Goal: Task Accomplishment & Management: Use online tool/utility

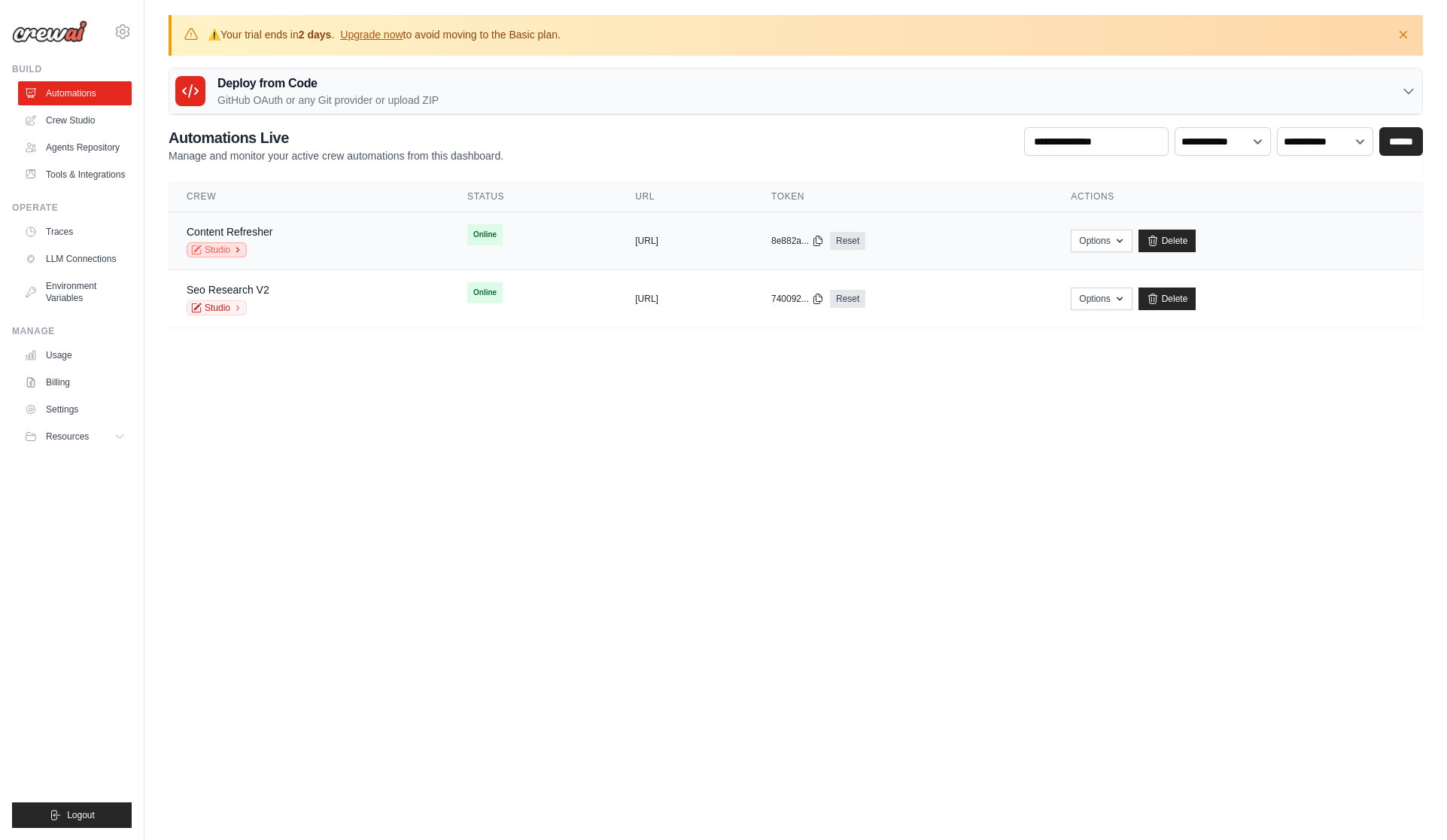
click at [229, 247] on link "Studio" at bounding box center [217, 250] width 61 height 15
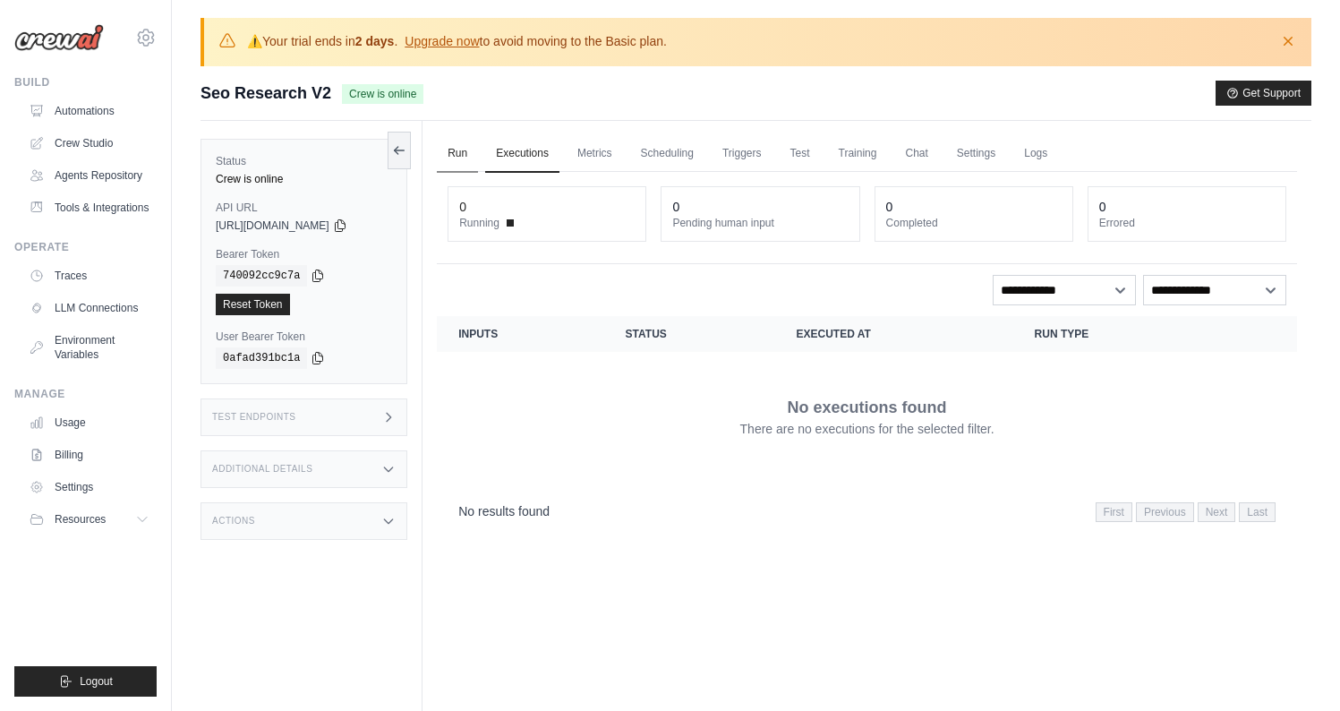
click at [448, 154] on link "Run" at bounding box center [457, 154] width 41 height 38
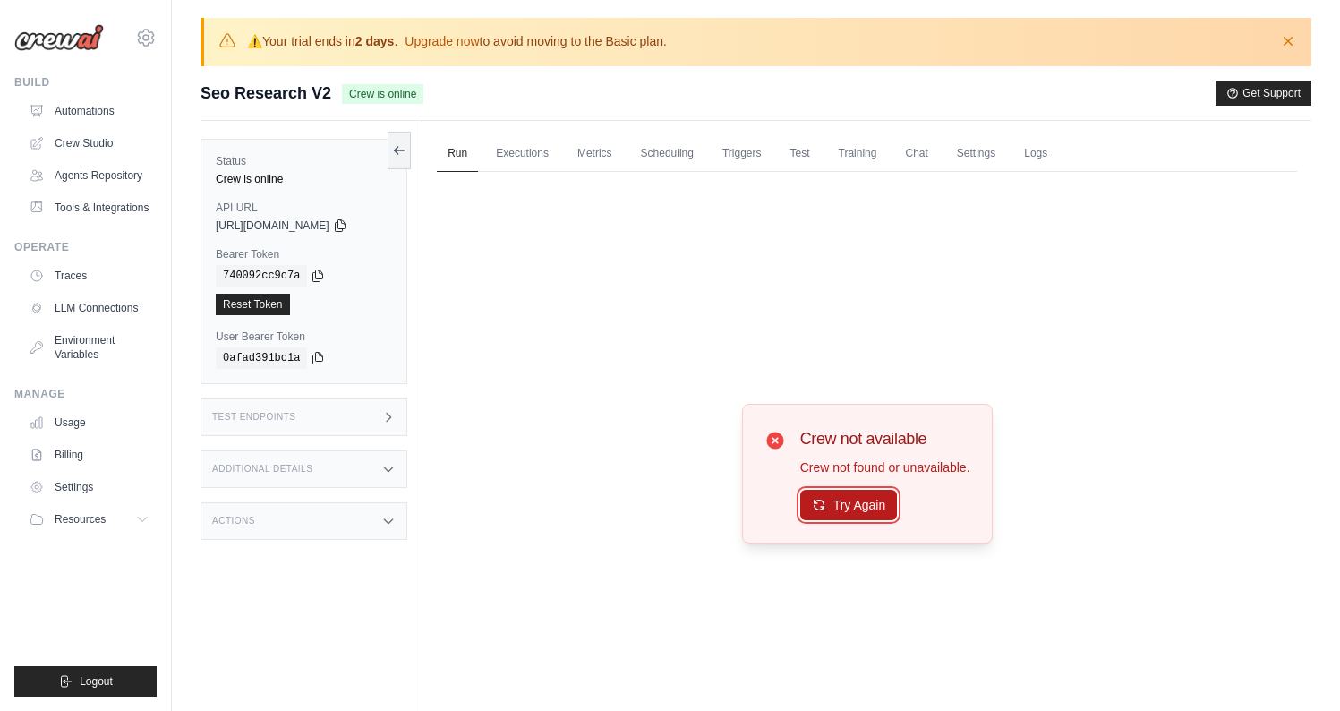
click at [871, 506] on button "Try Again" at bounding box center [849, 505] width 98 height 30
click at [871, 506] on button "Try Again" at bounding box center [849, 506] width 98 height 30
click at [532, 157] on link "Executions" at bounding box center [522, 154] width 74 height 38
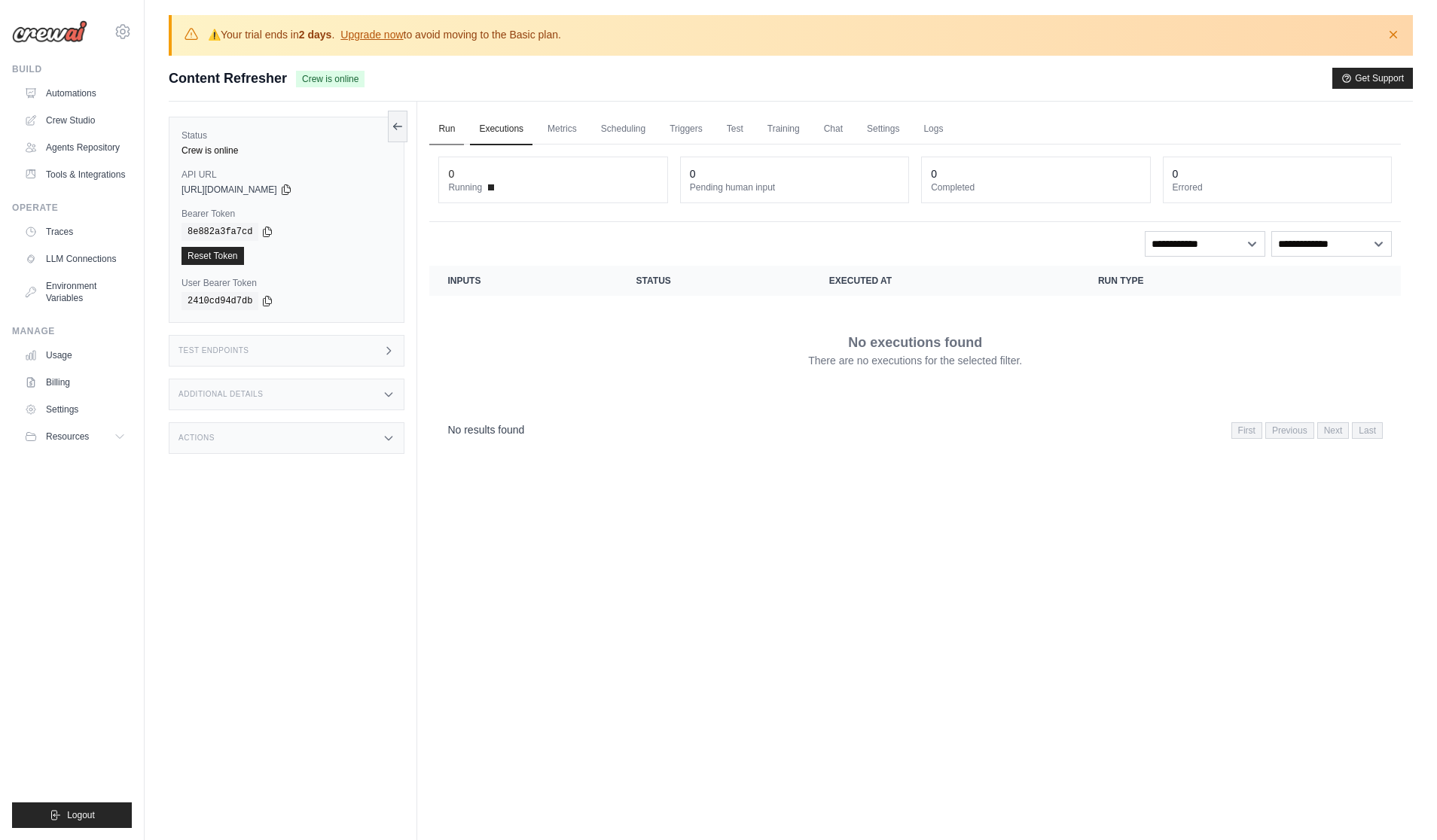
click at [453, 130] on link "Run" at bounding box center [446, 129] width 34 height 32
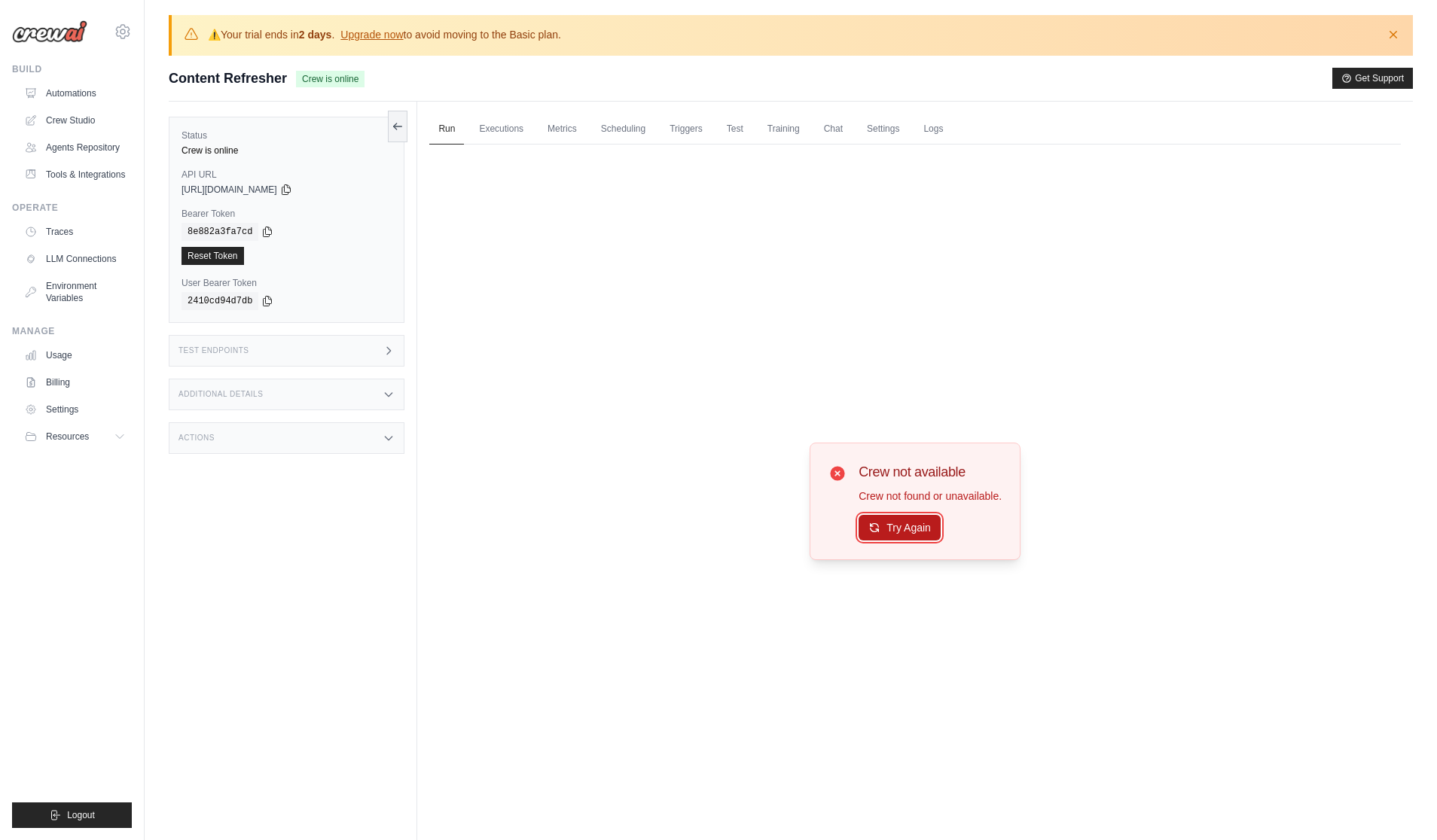
click at [899, 533] on button "Try Again" at bounding box center [899, 527] width 82 height 25
click at [93, 97] on link "Automations" at bounding box center [76, 93] width 114 height 24
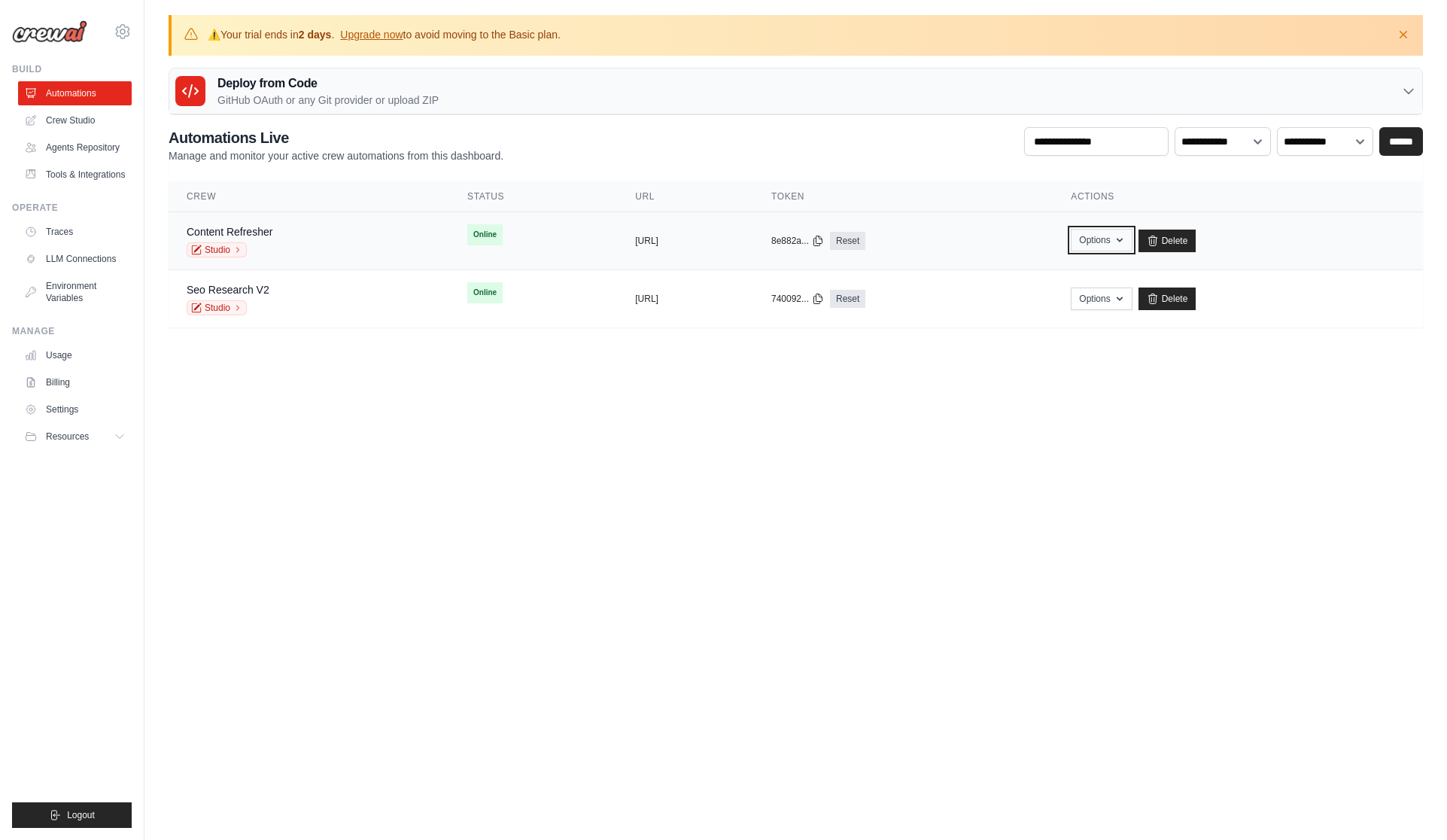
click at [1132, 248] on button "Options" at bounding box center [1101, 240] width 61 height 23
click at [238, 234] on link "Content Refresher" at bounding box center [230, 232] width 86 height 12
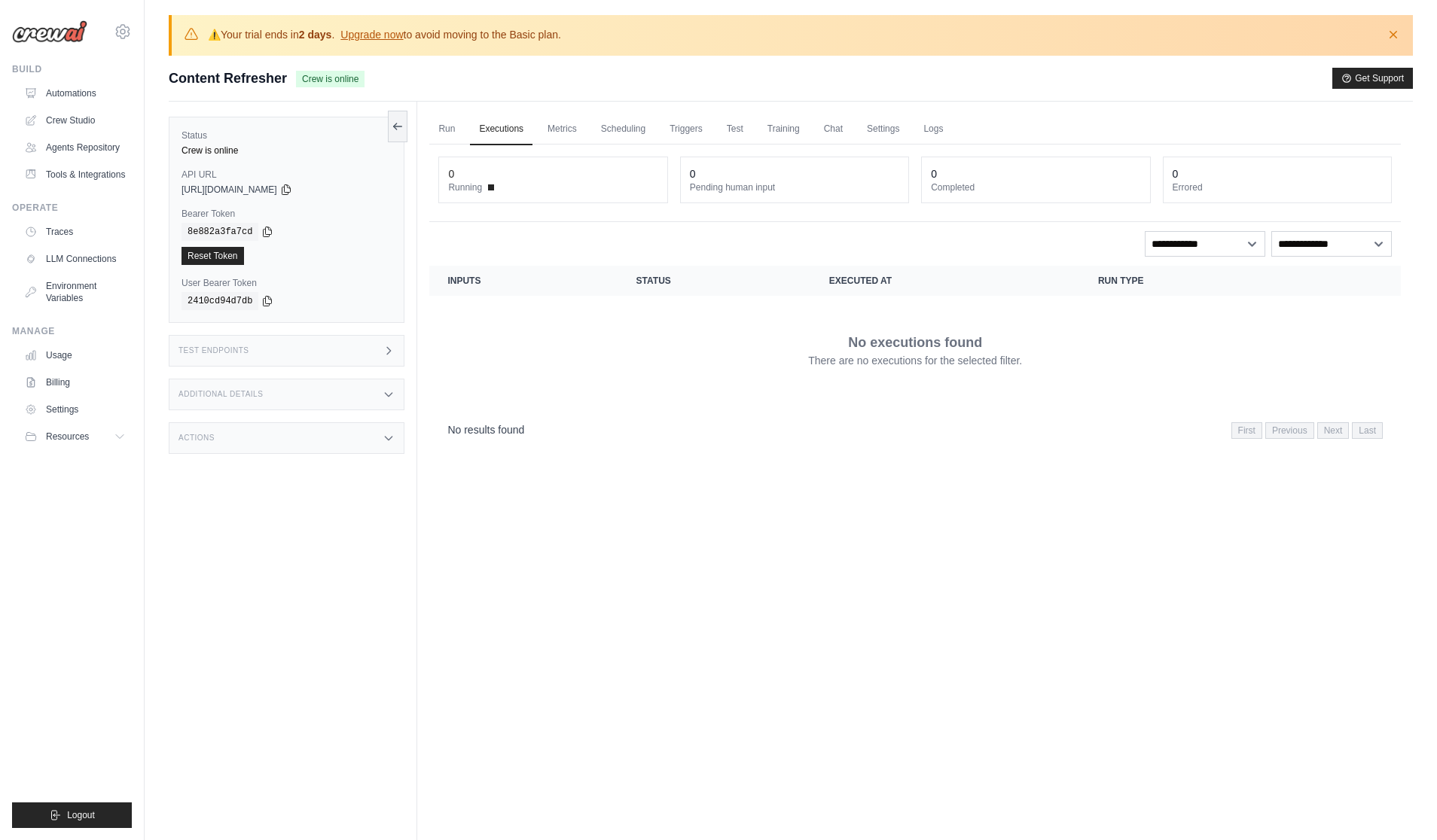
click at [334, 76] on span "Crew is online" at bounding box center [330, 79] width 68 height 17
click at [740, 129] on link "Test" at bounding box center [734, 129] width 34 height 32
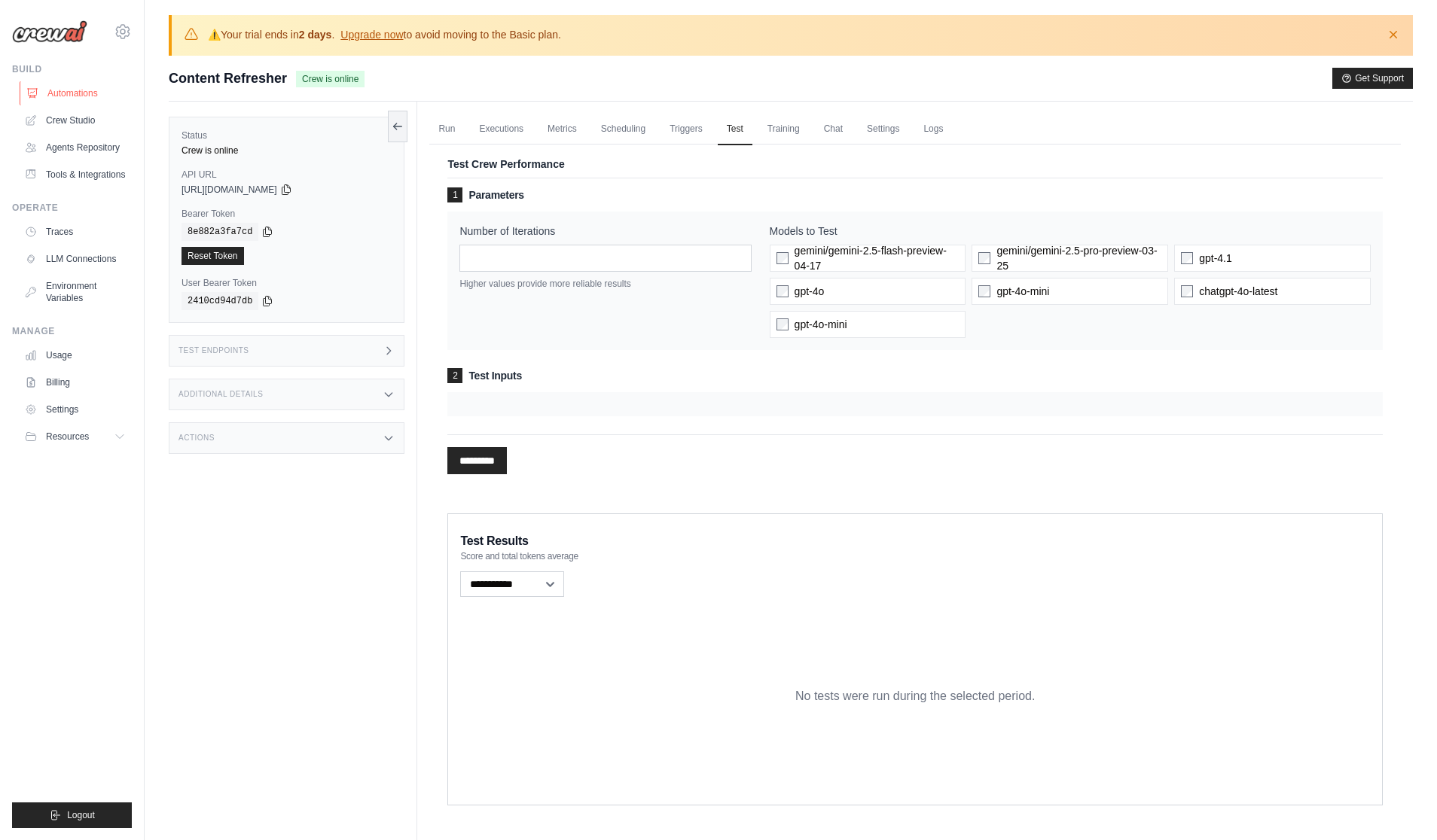
click at [77, 92] on link "Automations" at bounding box center [76, 93] width 114 height 24
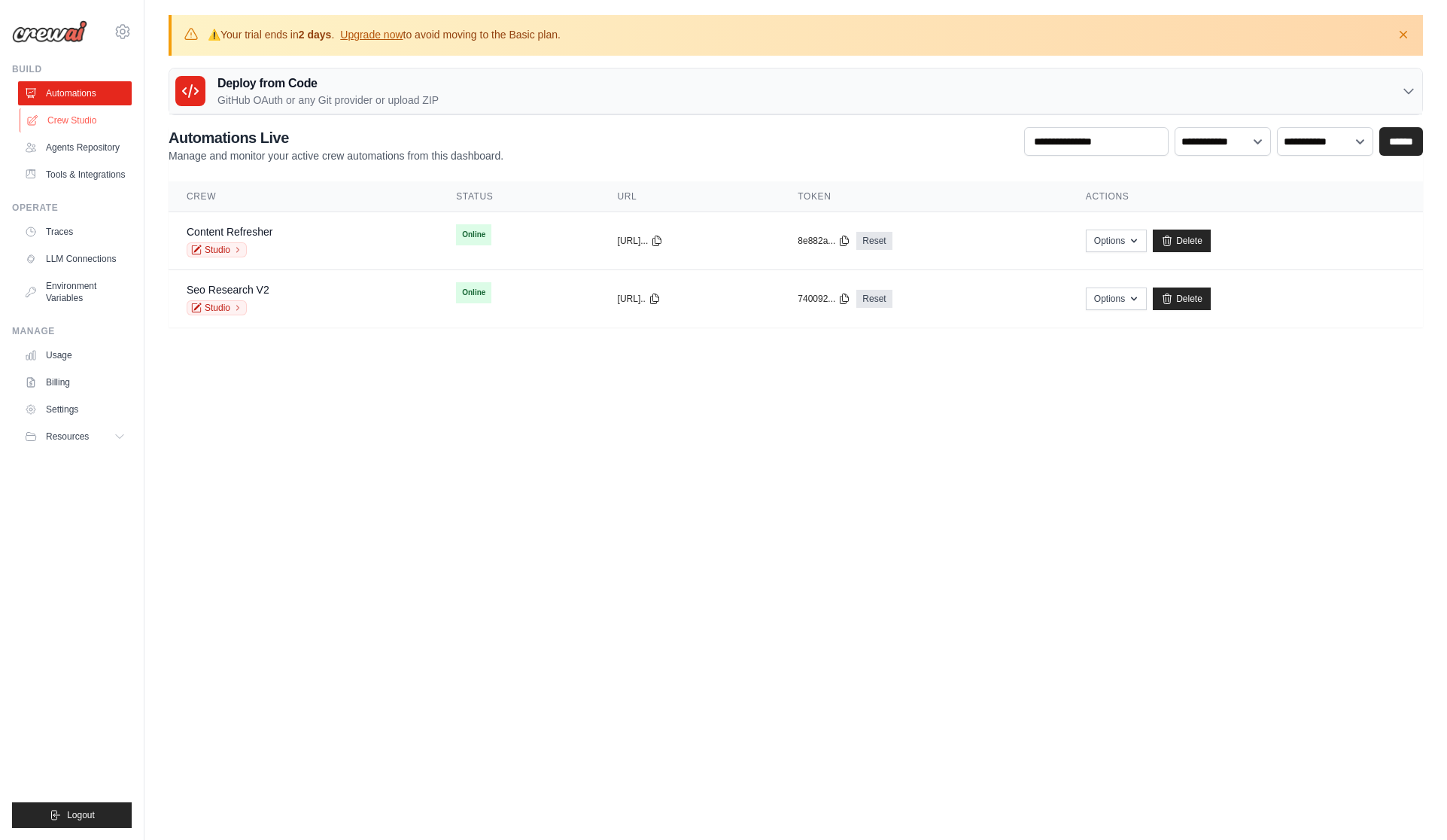
click at [72, 119] on link "Crew Studio" at bounding box center [76, 120] width 114 height 24
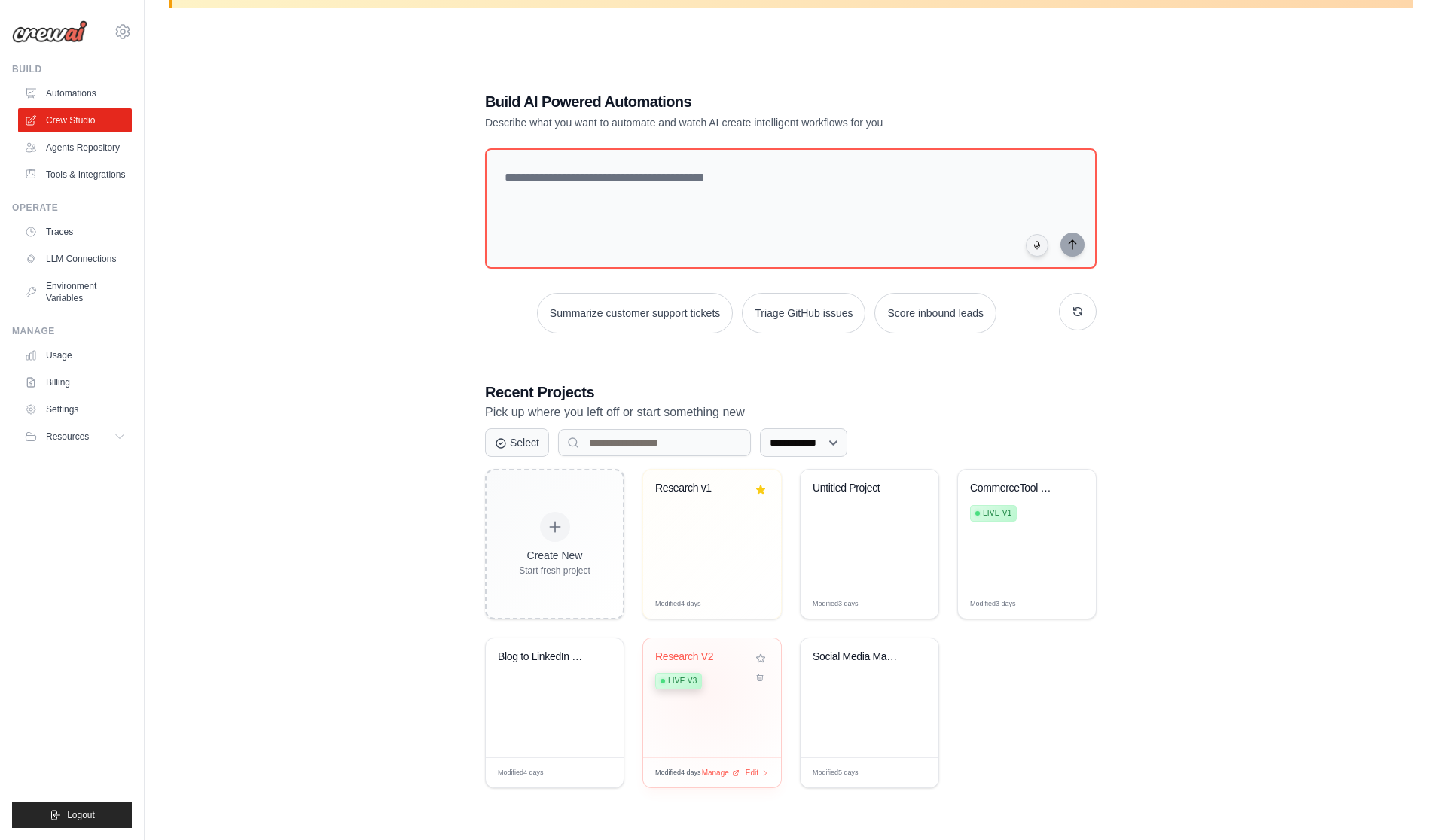
scroll to position [58, 0]
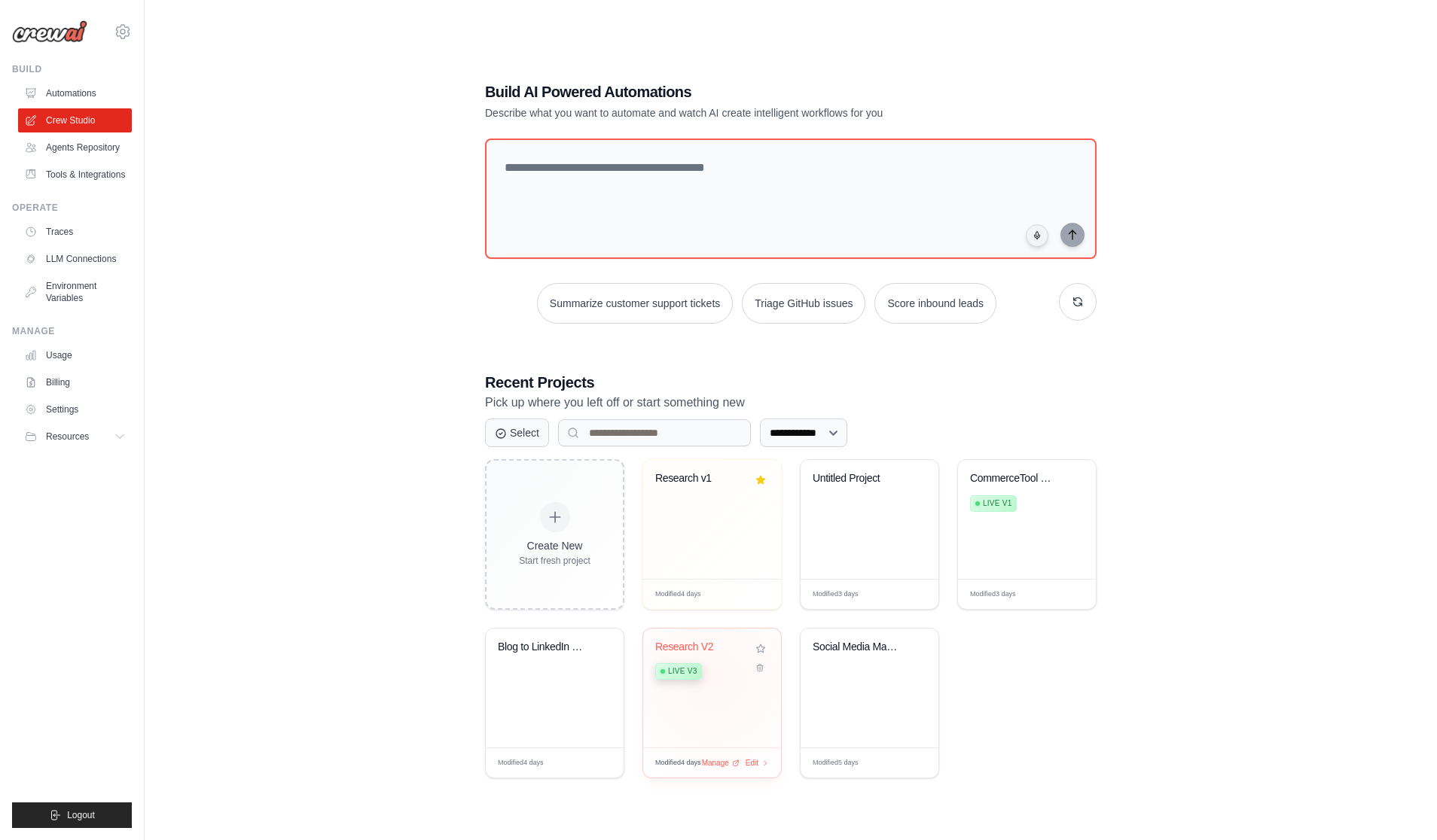
click at [713, 679] on div "Research V2 Live v3" at bounding box center [701, 663] width 91 height 46
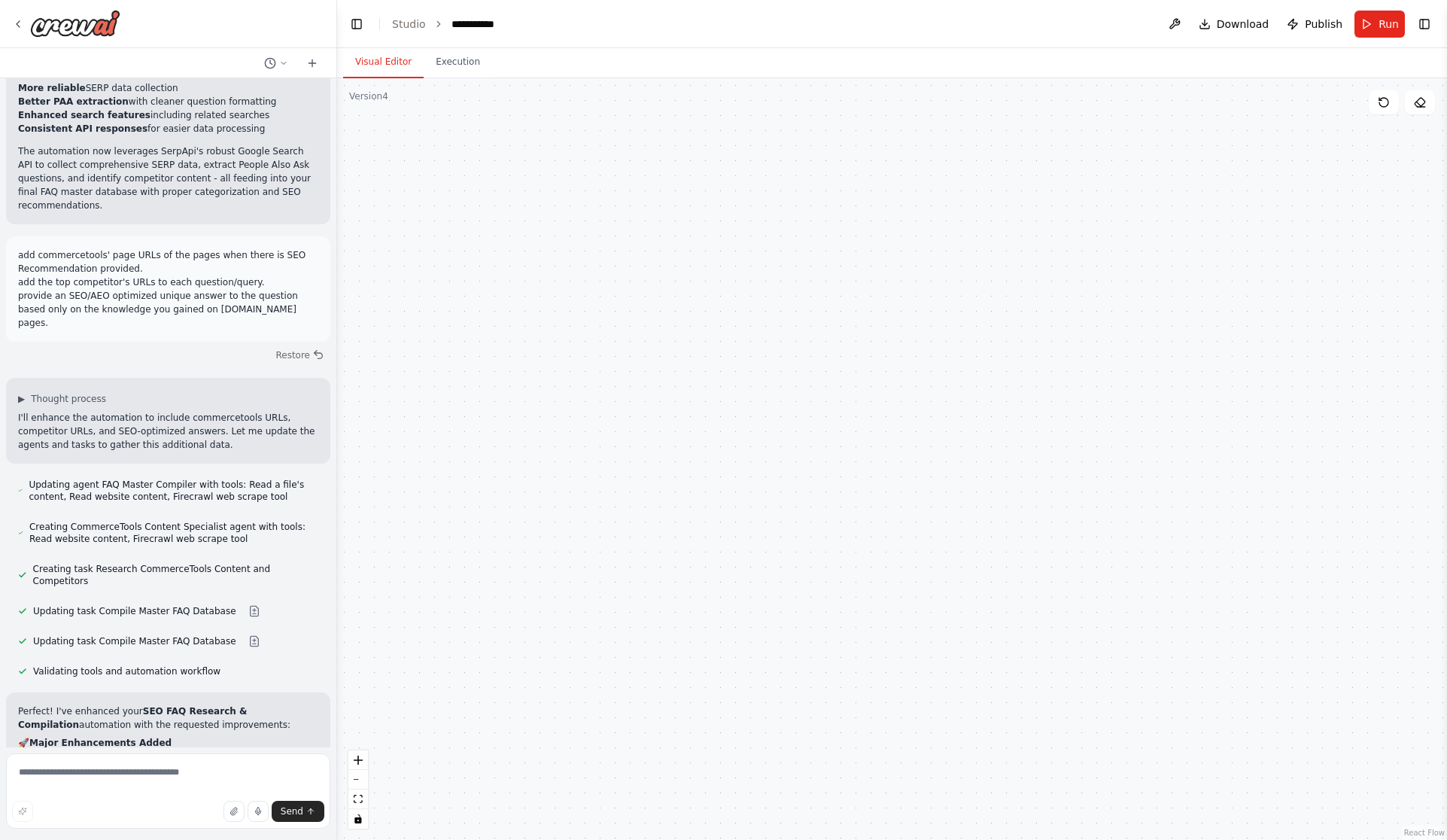
scroll to position [3830, 0]
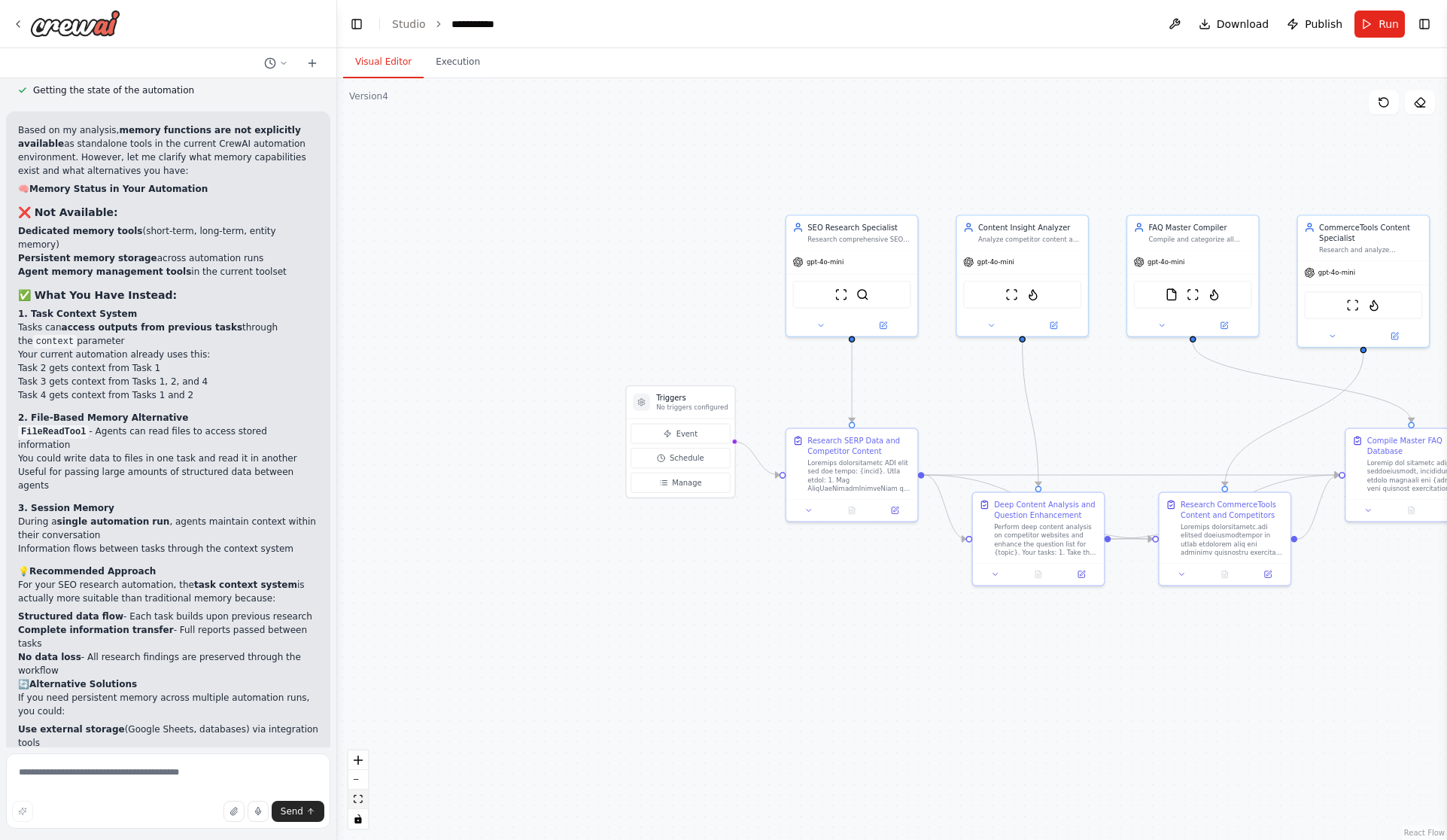
click at [362, 804] on button "fit view" at bounding box center [357, 799] width 19 height 19
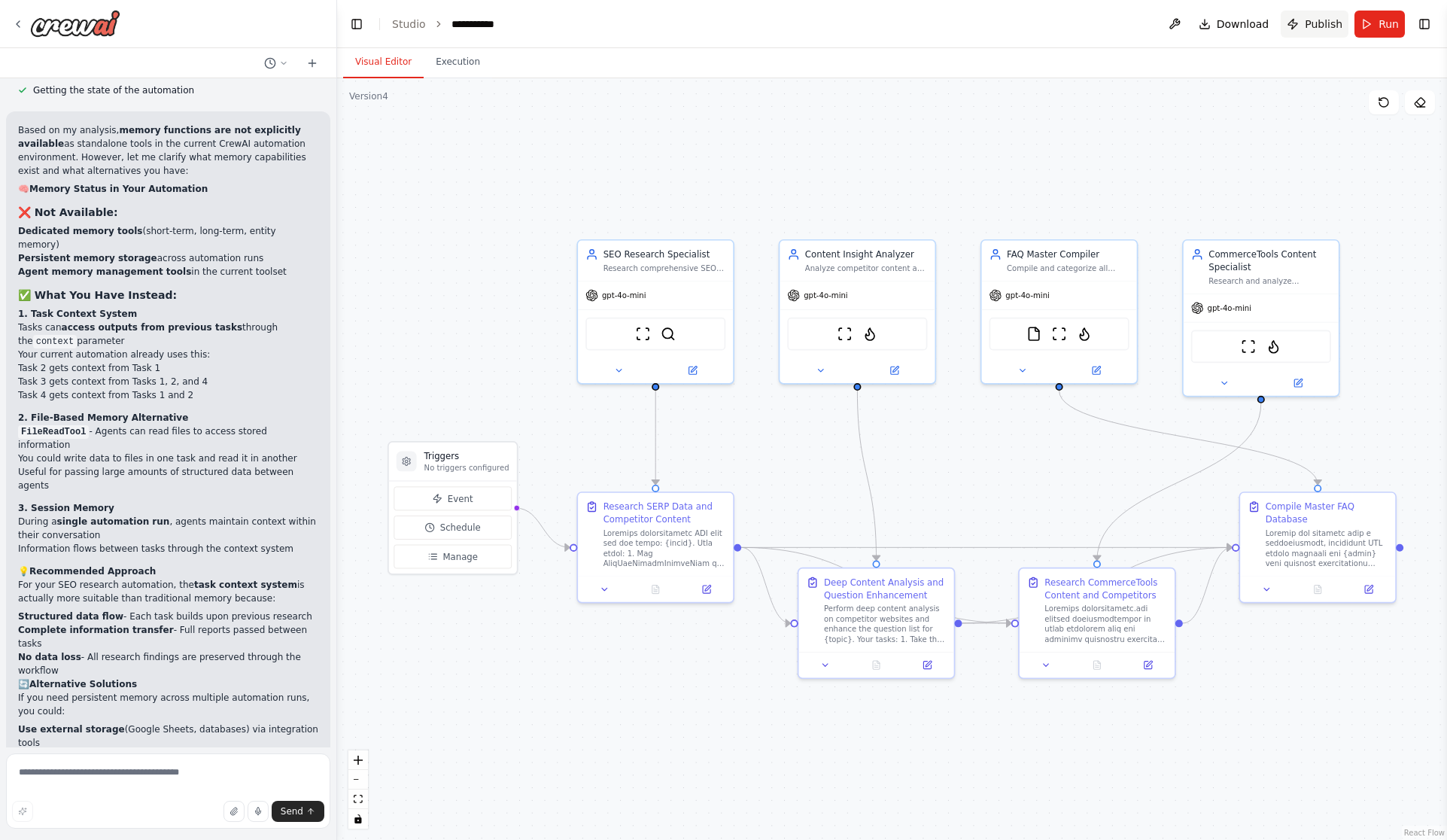
click at [1309, 25] on span "Publish" at bounding box center [1323, 24] width 38 height 15
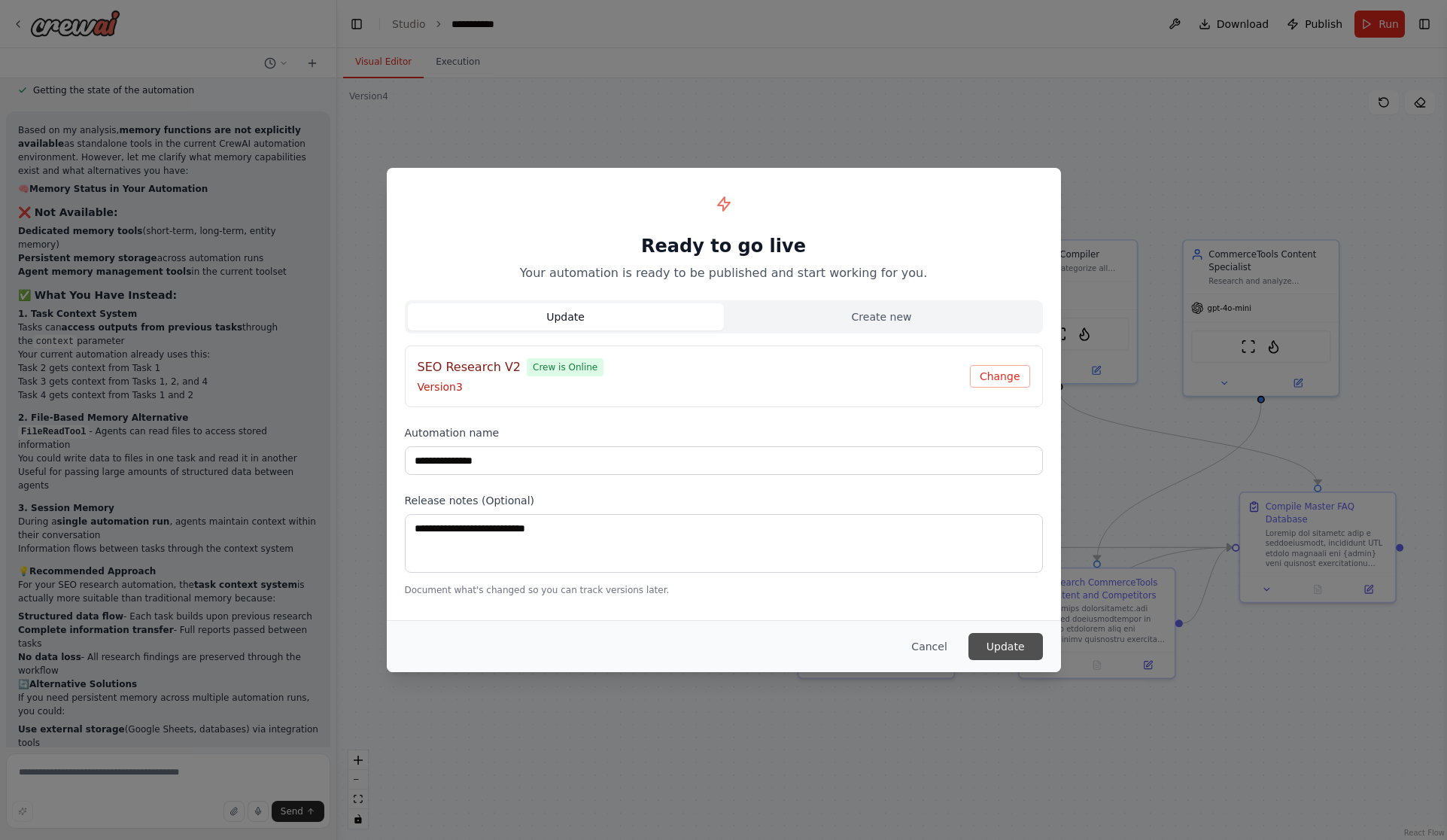
click at [1012, 643] on button "Update" at bounding box center [1006, 647] width 75 height 27
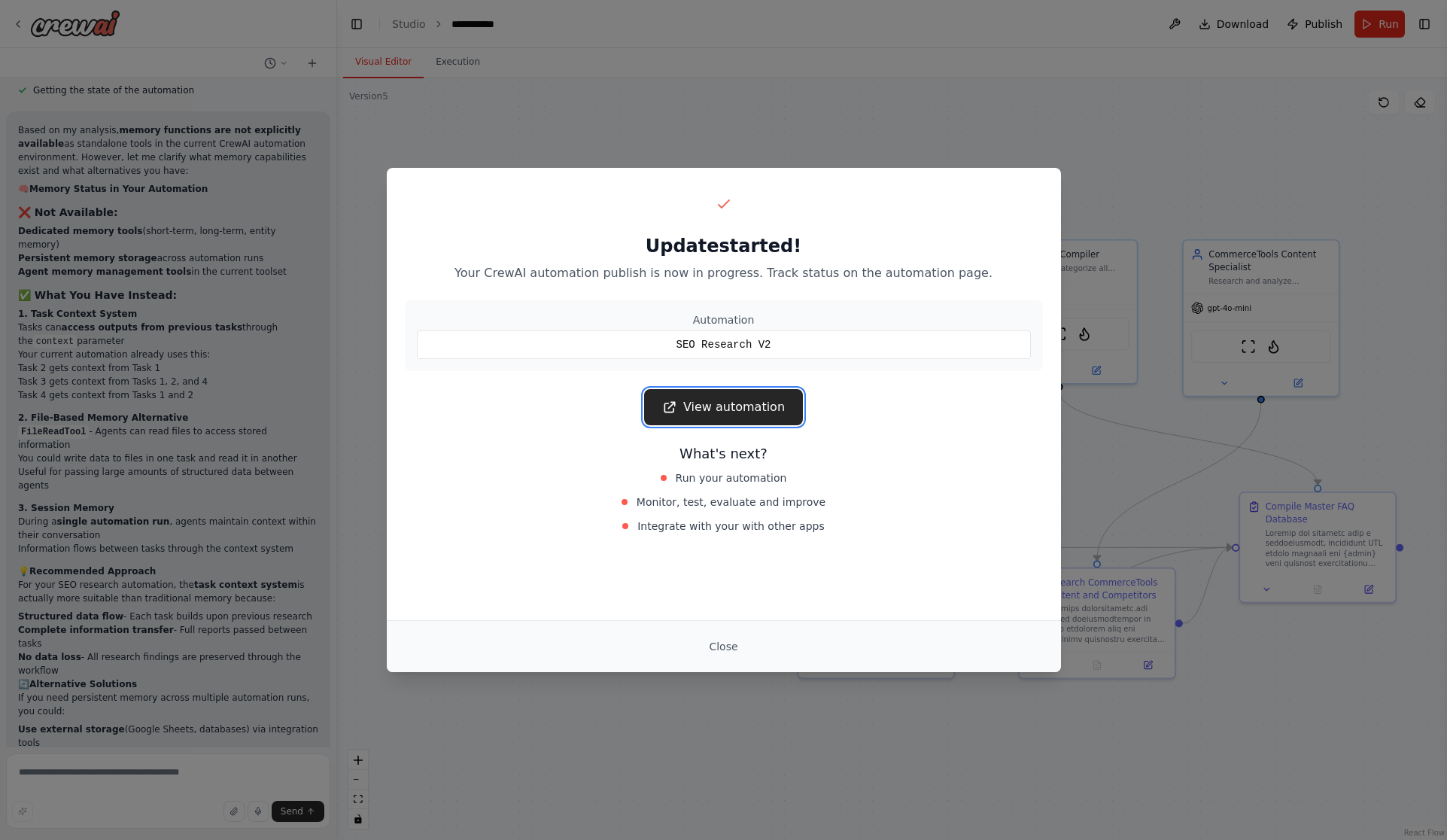
click at [721, 410] on link "View automation" at bounding box center [723, 407] width 159 height 36
click at [716, 406] on link "View automation" at bounding box center [723, 407] width 159 height 36
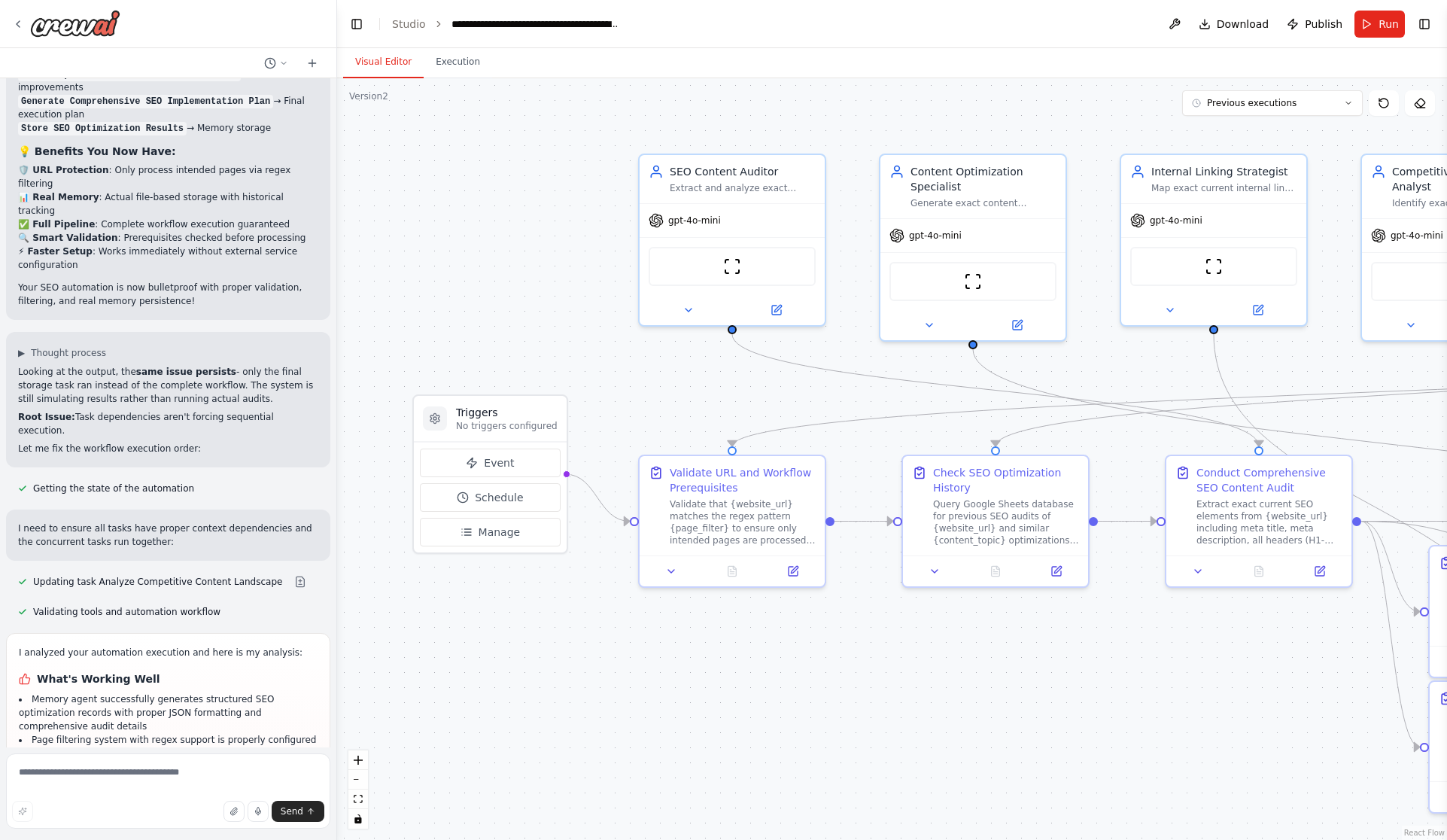
scroll to position [13034, 0]
click at [1326, 27] on span "Publish" at bounding box center [1323, 24] width 38 height 15
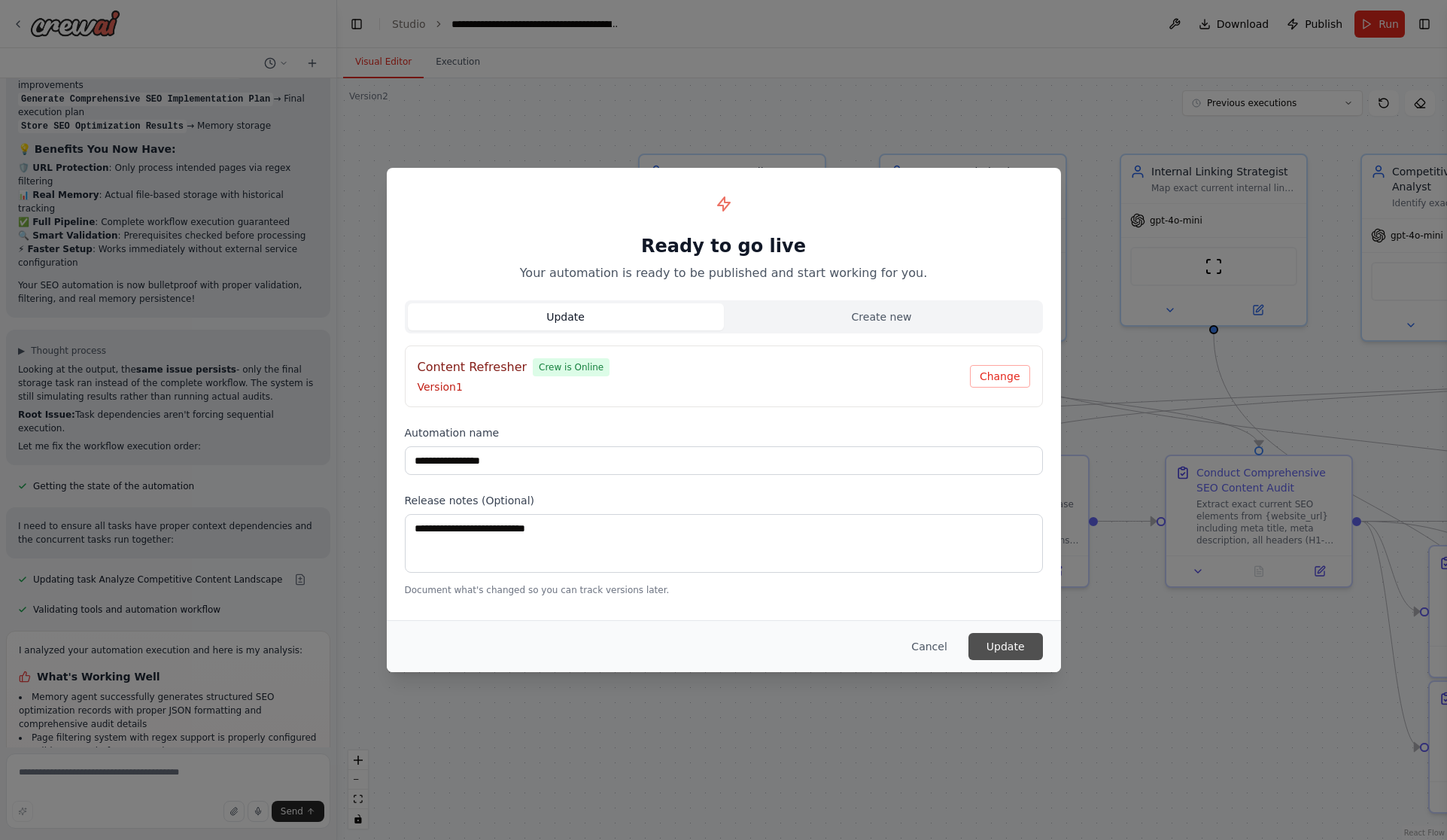
click at [1020, 641] on button "Update" at bounding box center [1006, 647] width 75 height 27
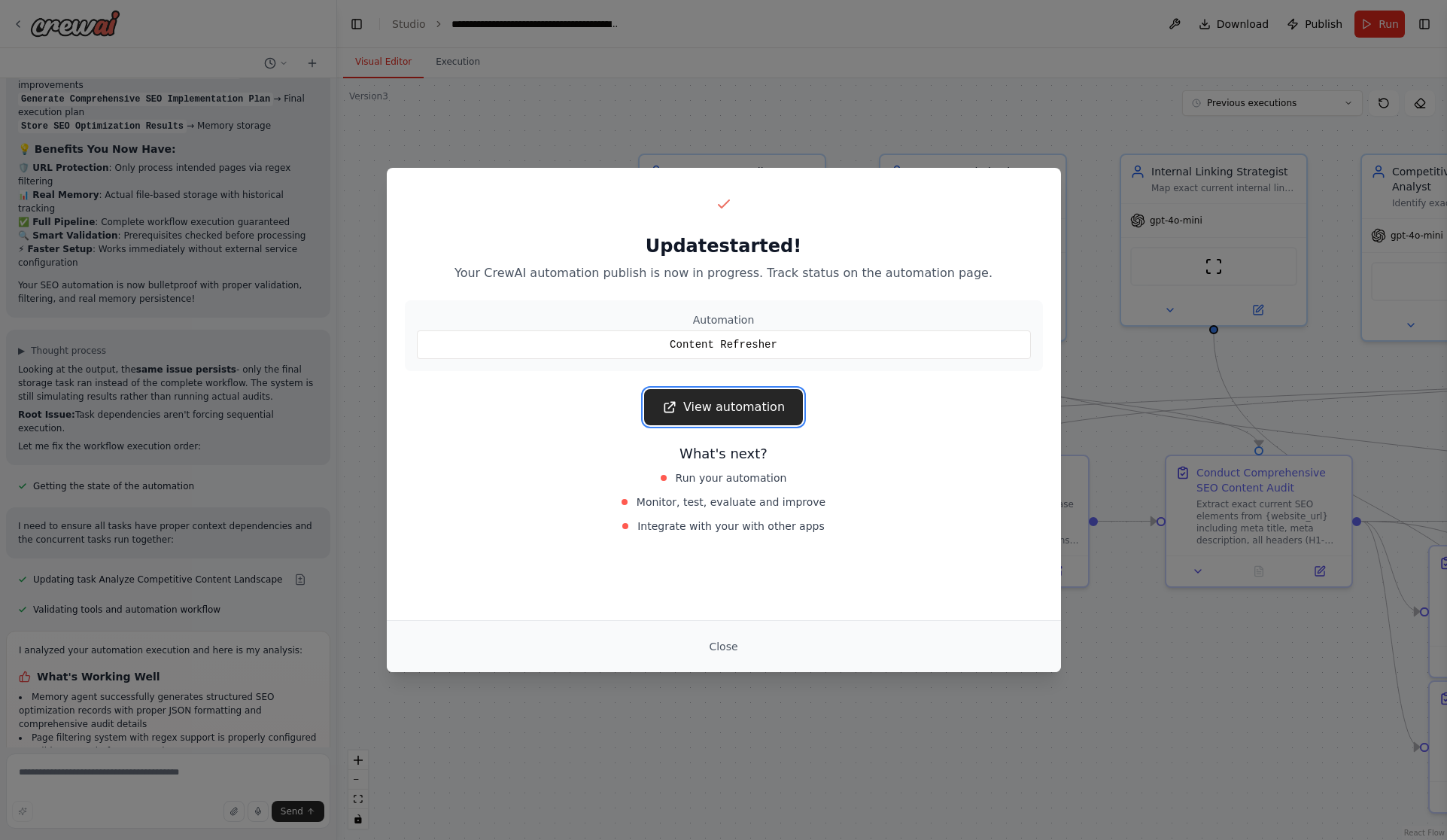
click at [734, 406] on link "View automation" at bounding box center [723, 407] width 159 height 36
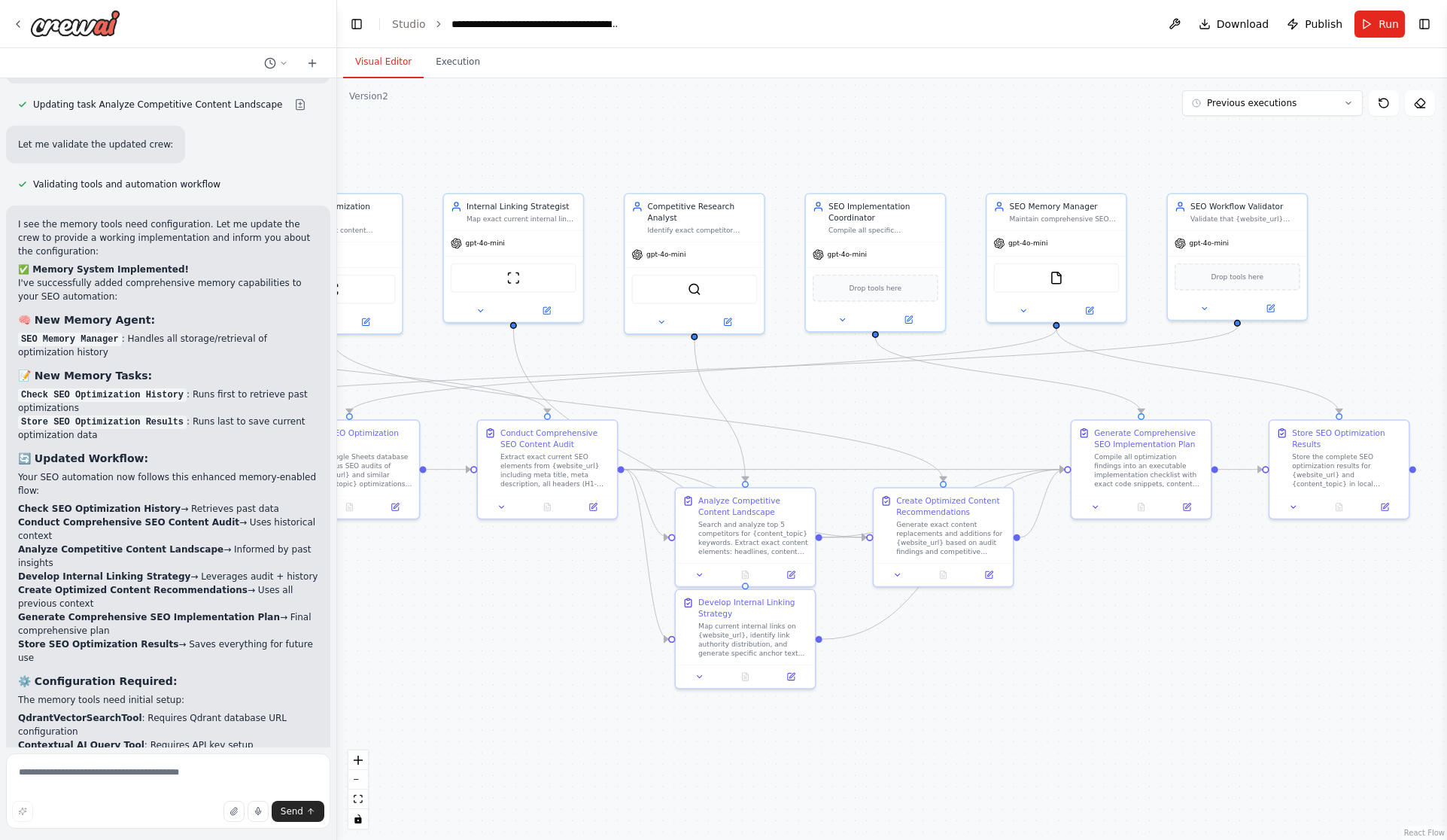
scroll to position [6581, 0]
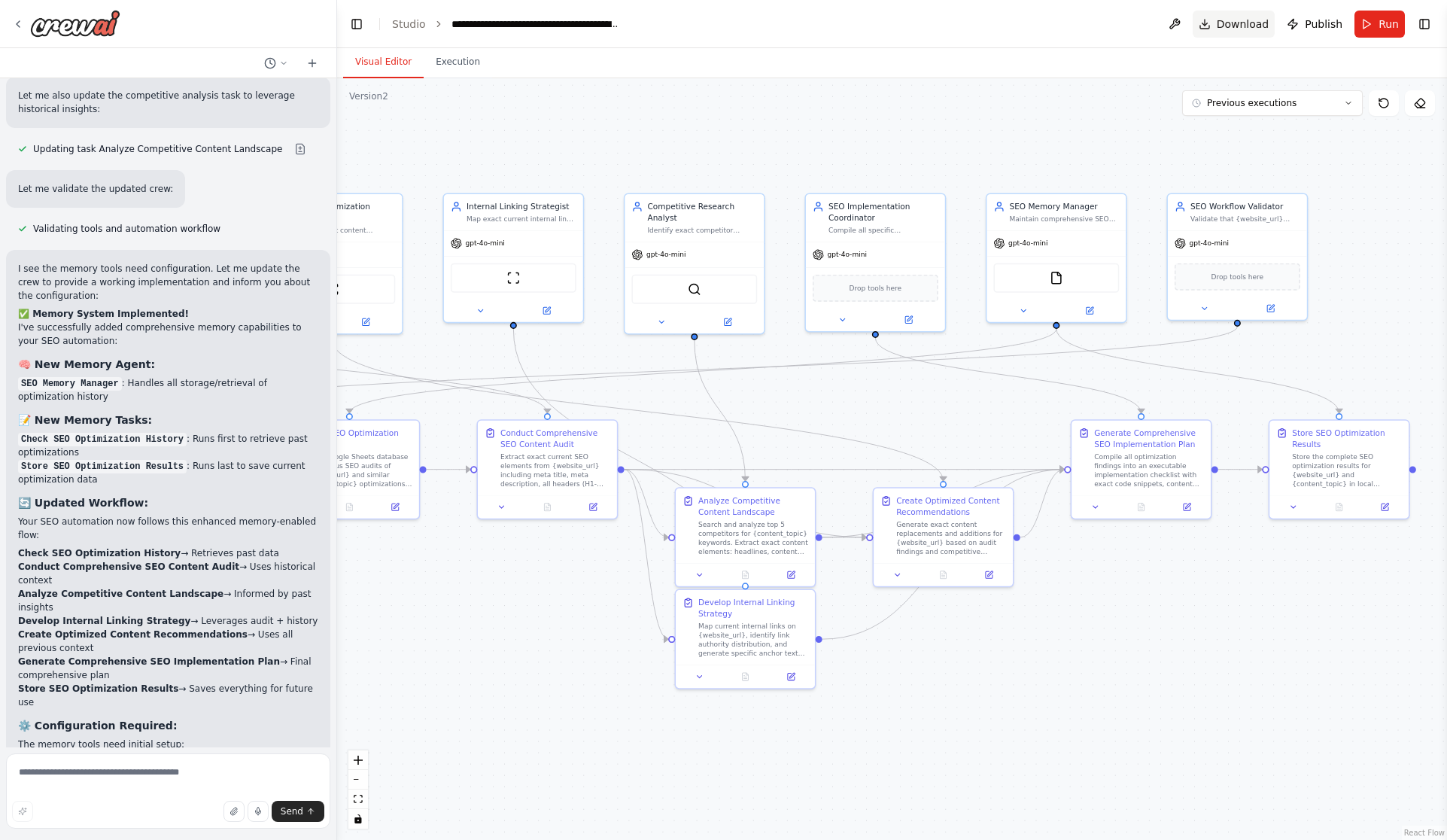
click at [1260, 23] on span "Download" at bounding box center [1243, 24] width 53 height 15
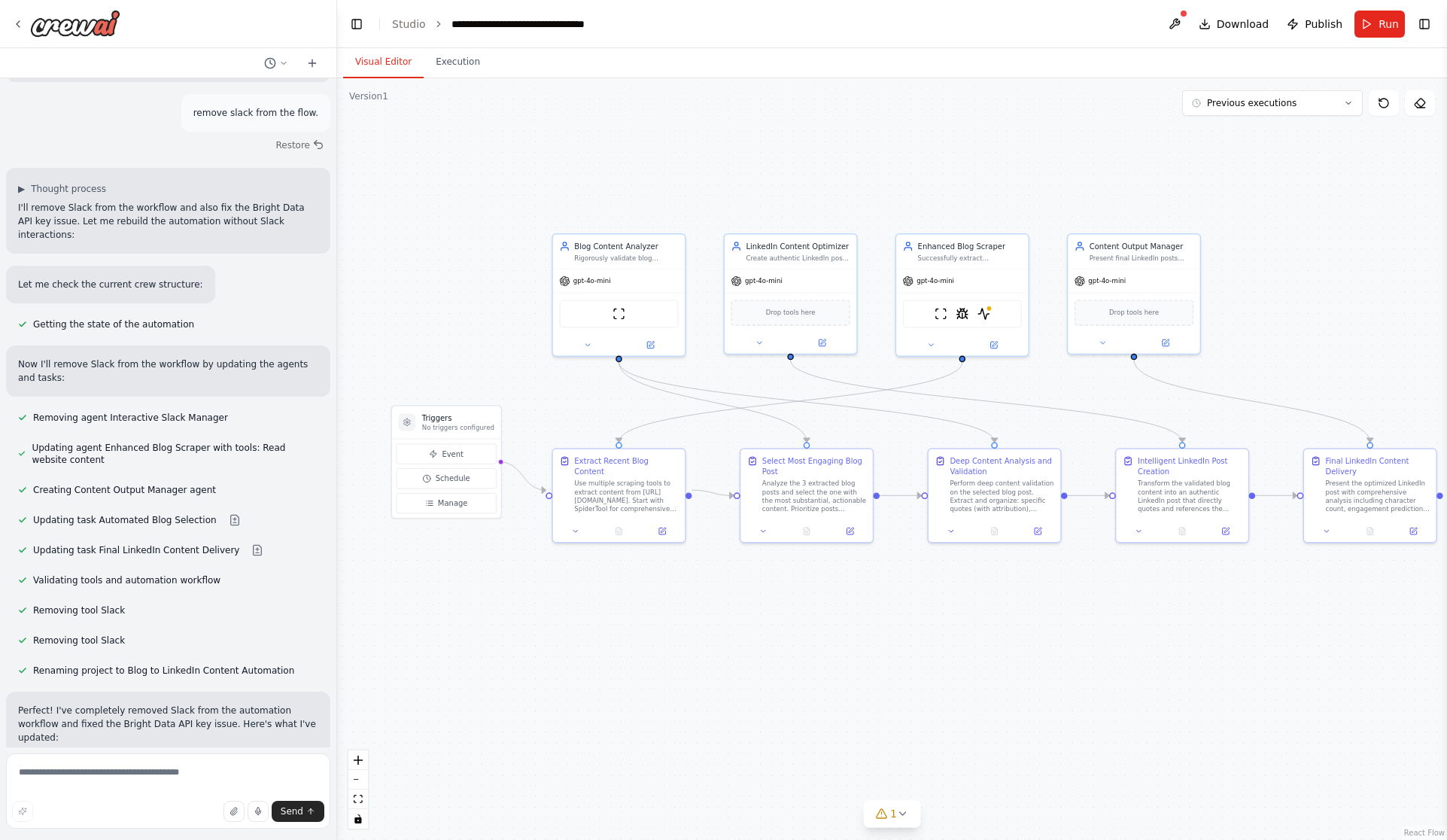
scroll to position [5248, 0]
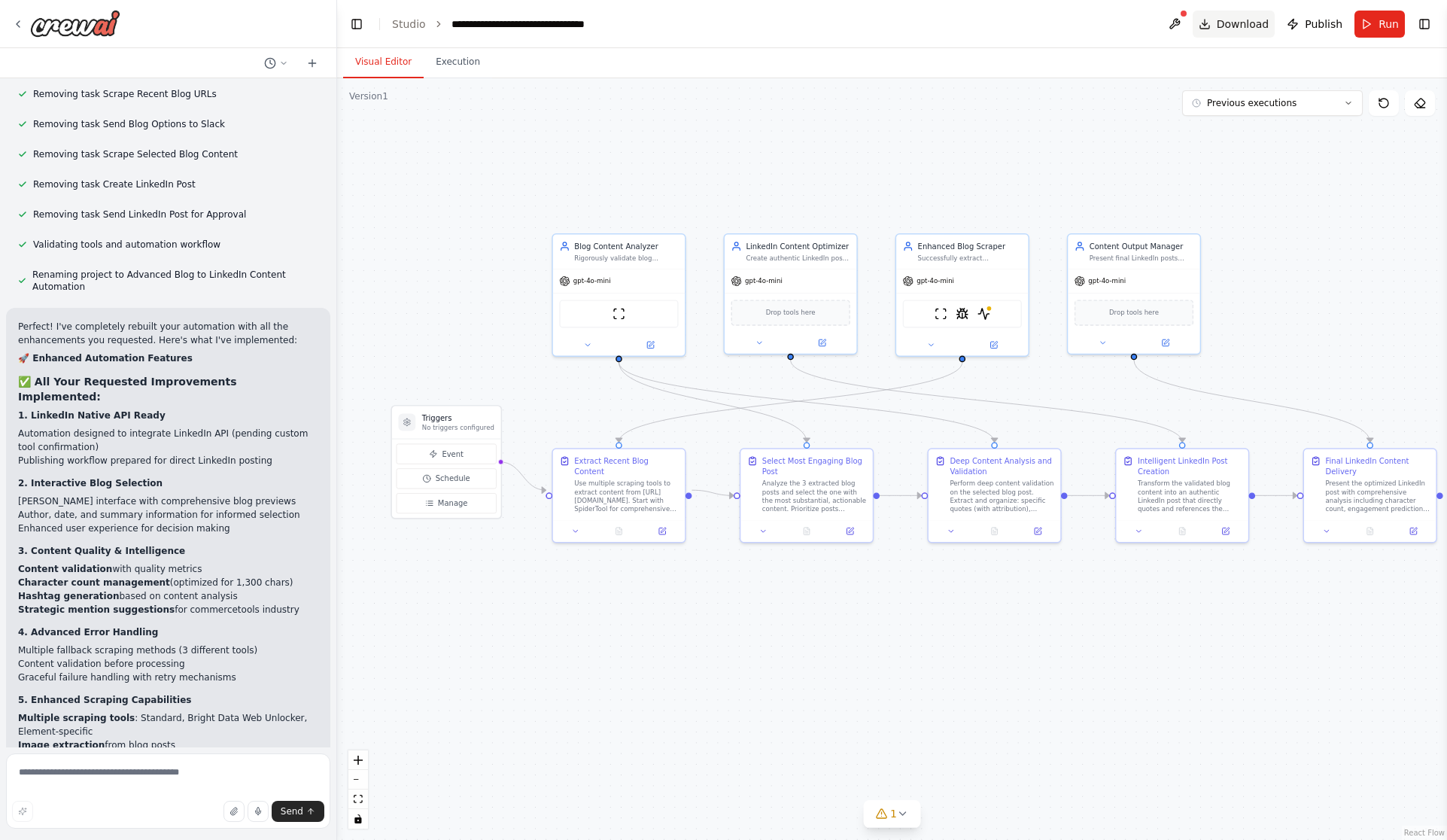
click at [1249, 28] on span "Download" at bounding box center [1243, 24] width 53 height 15
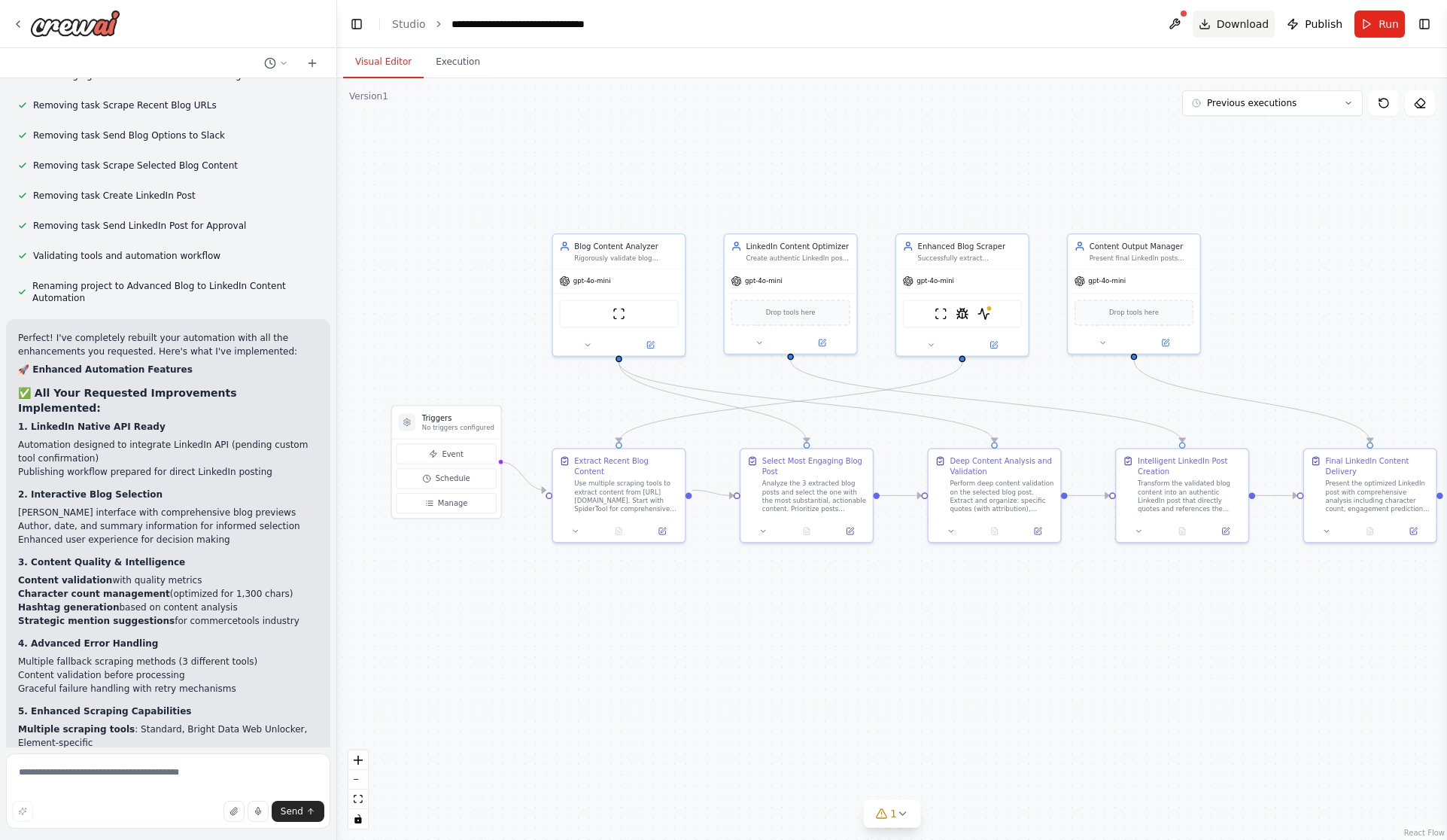
scroll to position [4319, 0]
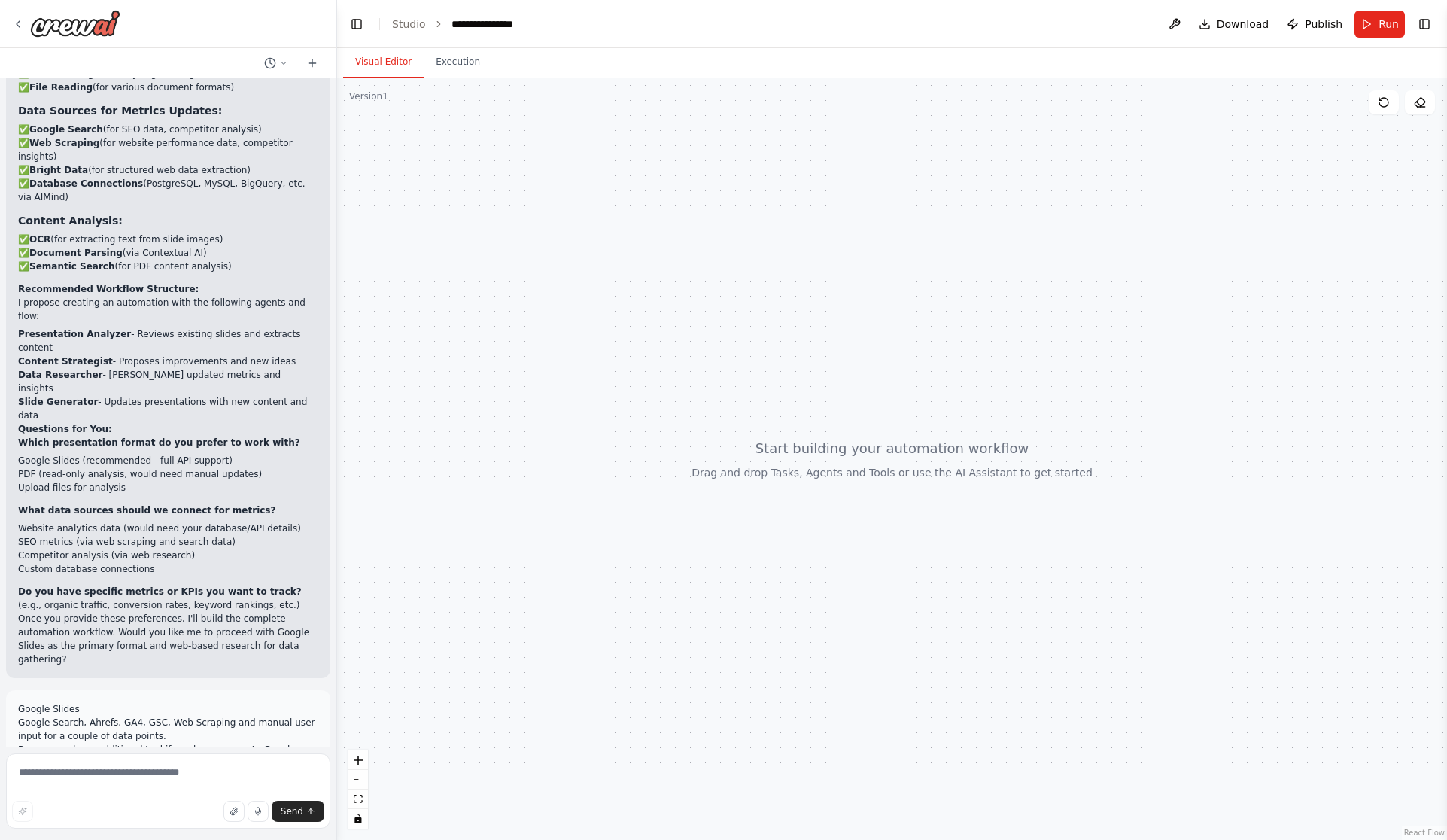
scroll to position [843, 0]
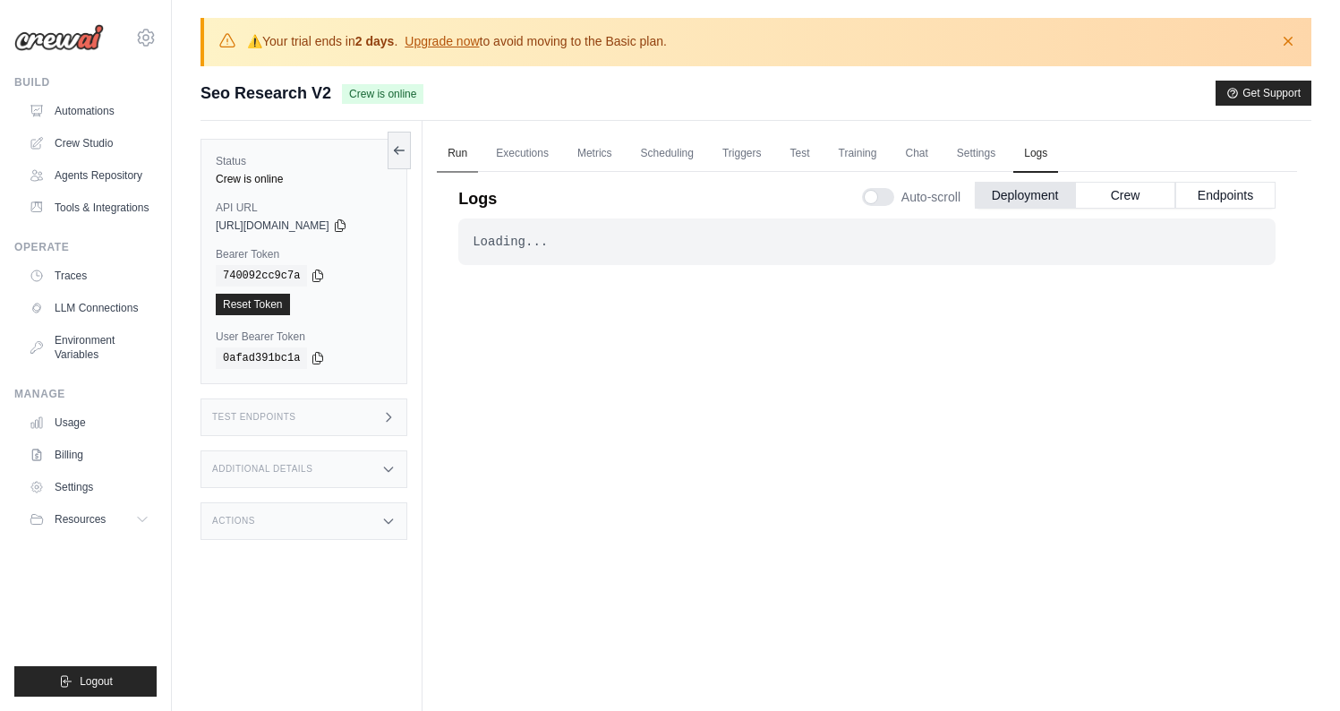
click at [465, 159] on link "Run" at bounding box center [457, 154] width 41 height 38
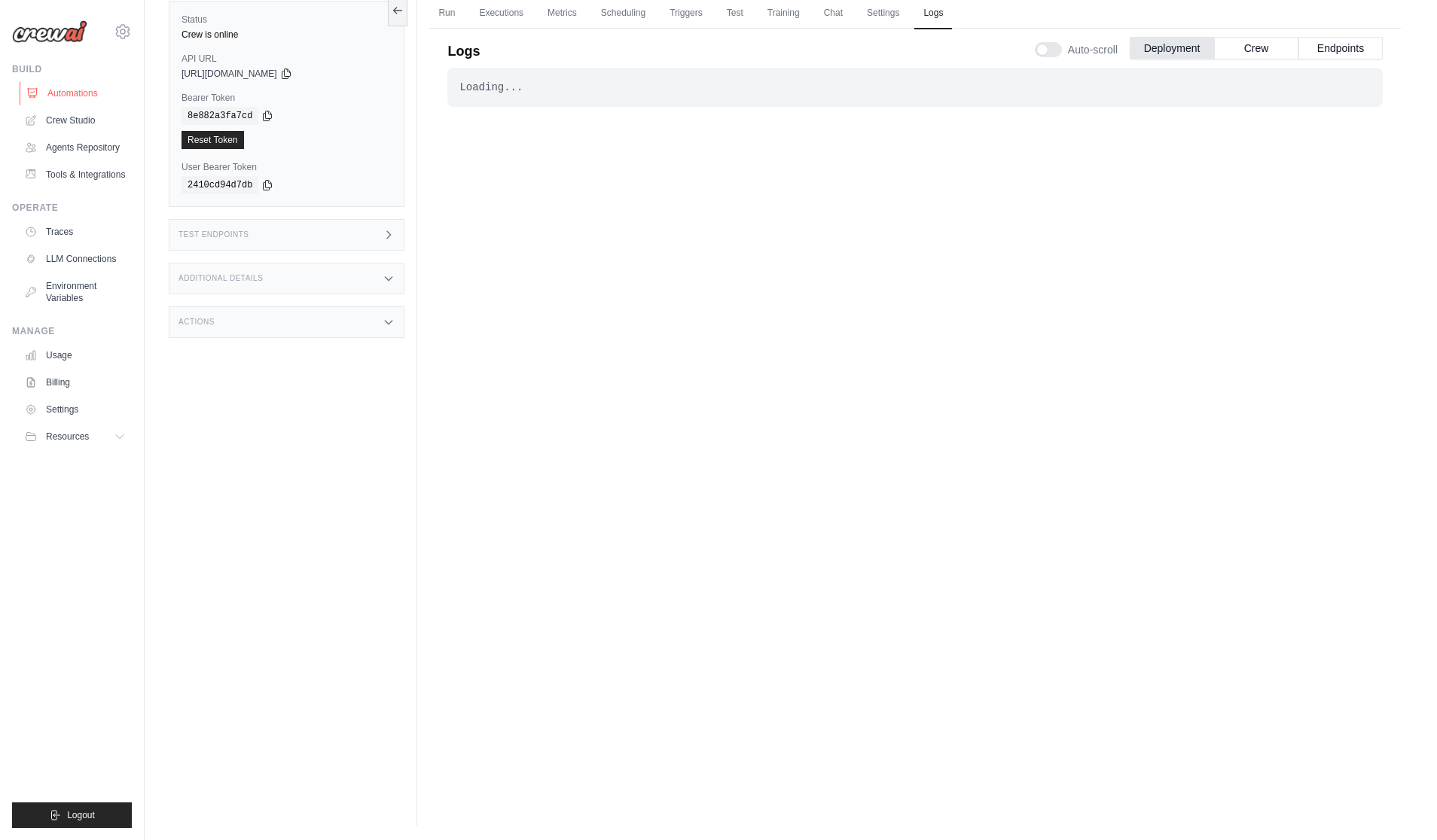
click at [80, 96] on link "Automations" at bounding box center [76, 93] width 114 height 24
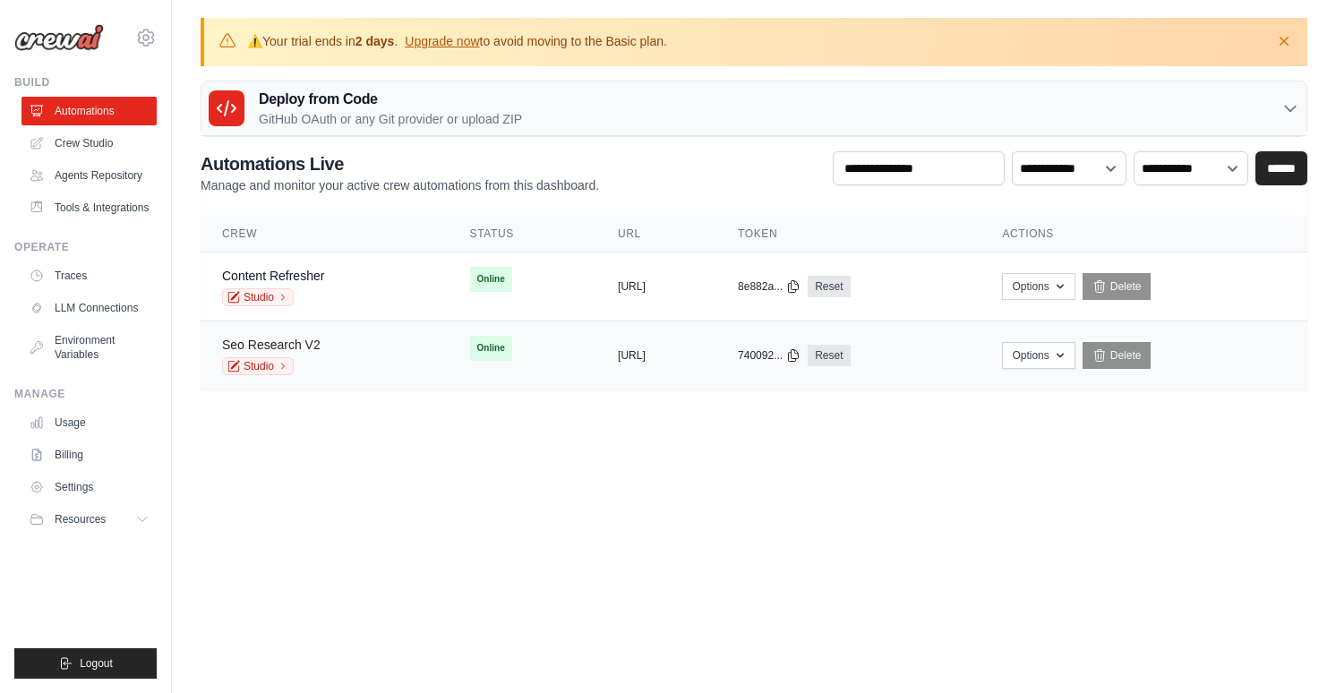
click at [263, 350] on link "Seo Research V2" at bounding box center [271, 344] width 98 height 14
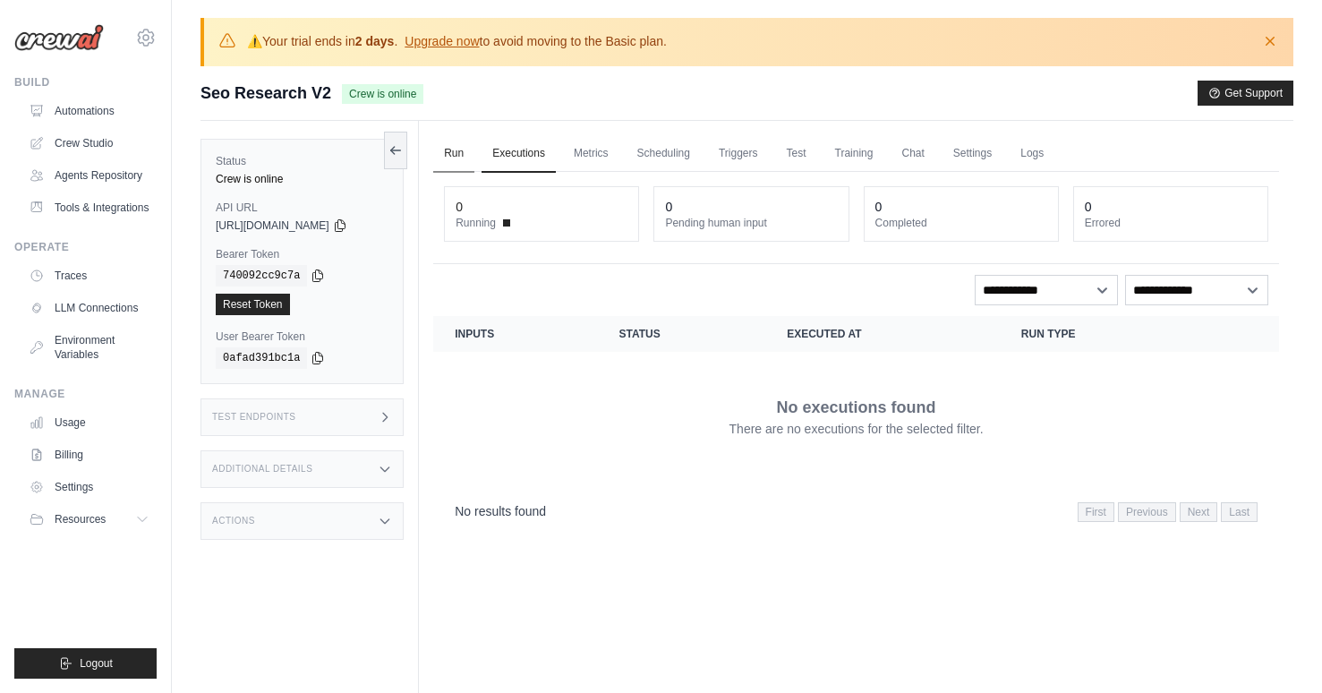
click at [461, 154] on link "Run" at bounding box center [453, 154] width 41 height 38
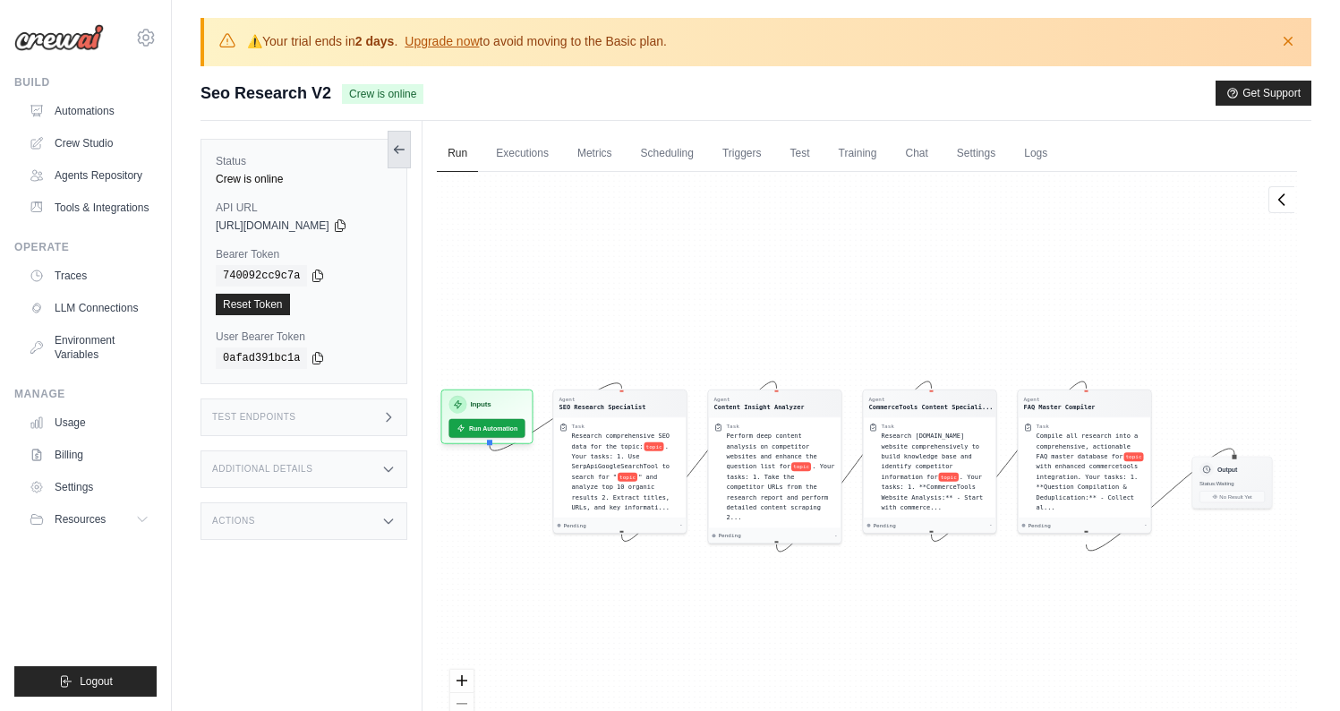
click at [405, 147] on icon at bounding box center [399, 149] width 14 height 14
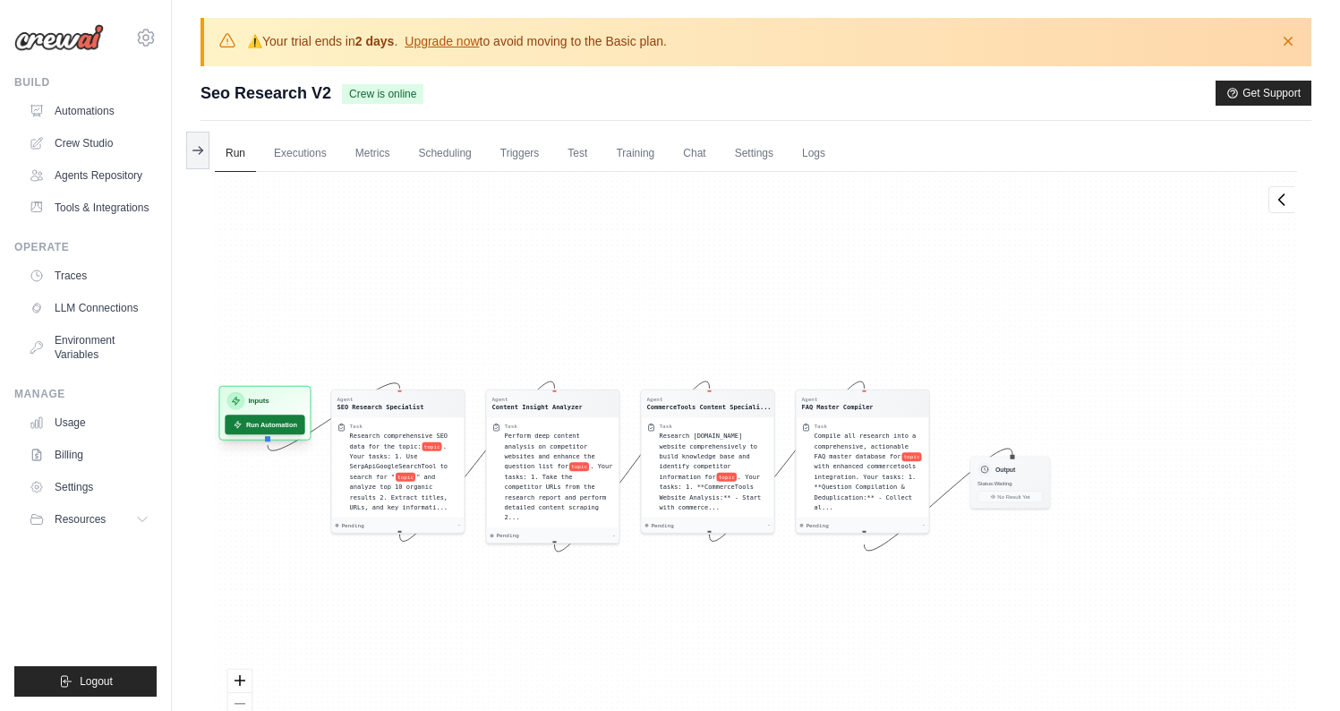
click at [269, 423] on button "Run Automation" at bounding box center [265, 424] width 80 height 20
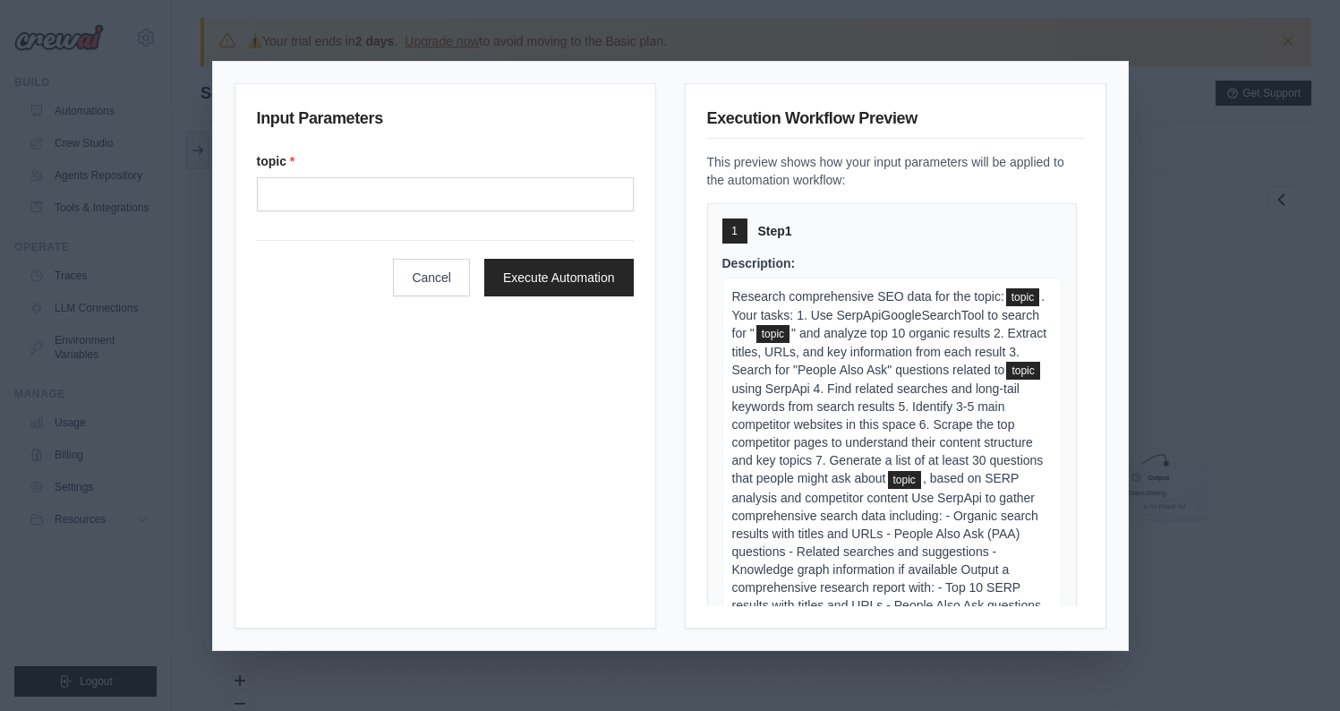
click at [1191, 197] on div "Input Parameters topic * Cancel Execute Automation Execution Workflow Preview T…" at bounding box center [670, 355] width 1340 height 711
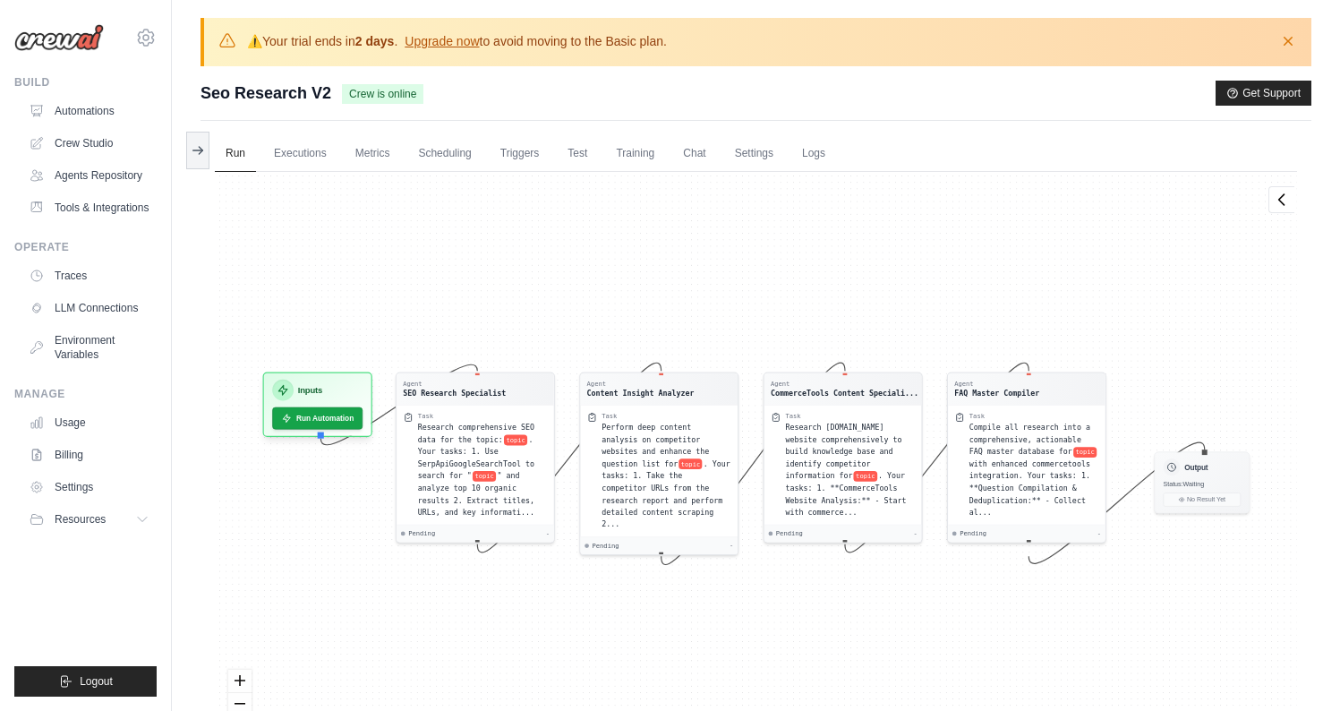
drag, startPoint x: 727, startPoint y: 292, endPoint x: 708, endPoint y: 259, distance: 38.1
click at [708, 259] on div "Agent SEO Research Specialist Task Research comprehensive SEO data for the topi…" at bounding box center [756, 474] width 1082 height 604
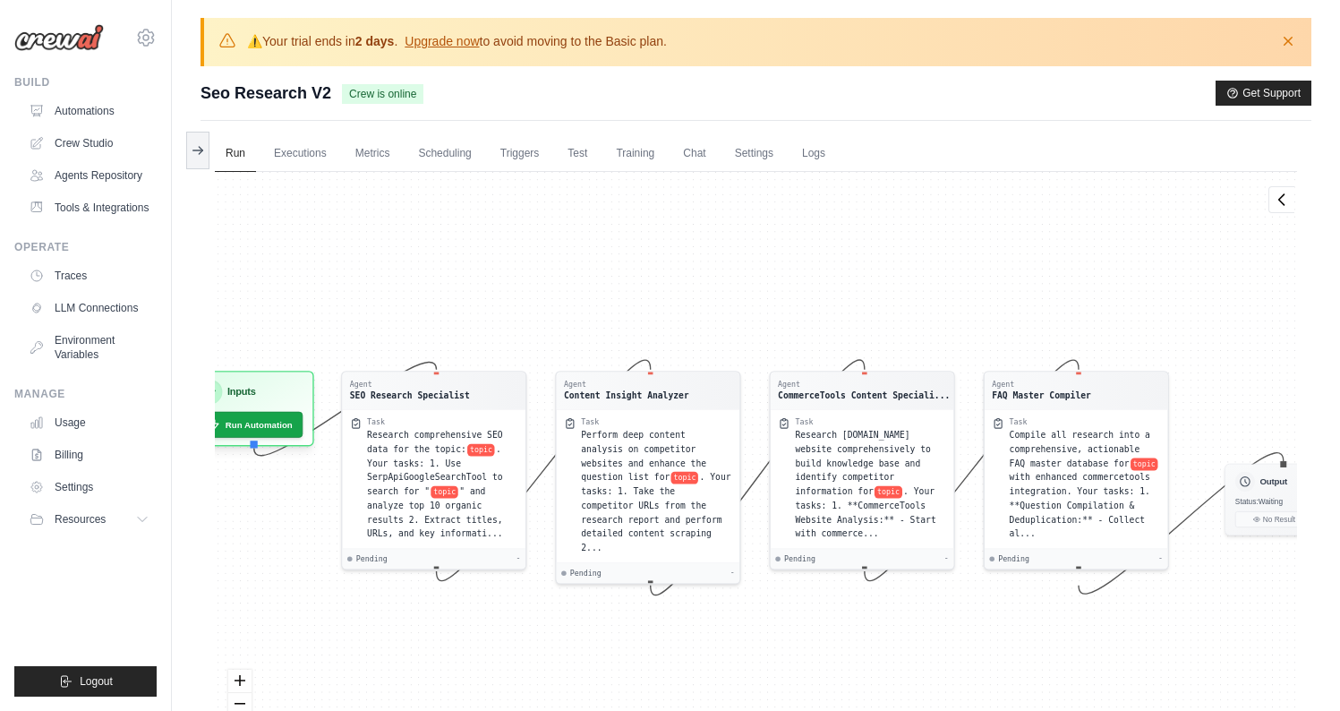
drag, startPoint x: 821, startPoint y: 275, endPoint x: 821, endPoint y: 258, distance: 17.0
click at [821, 258] on div "Agent SEO Research Specialist Task Research comprehensive SEO data for the topi…" at bounding box center [756, 474] width 1082 height 604
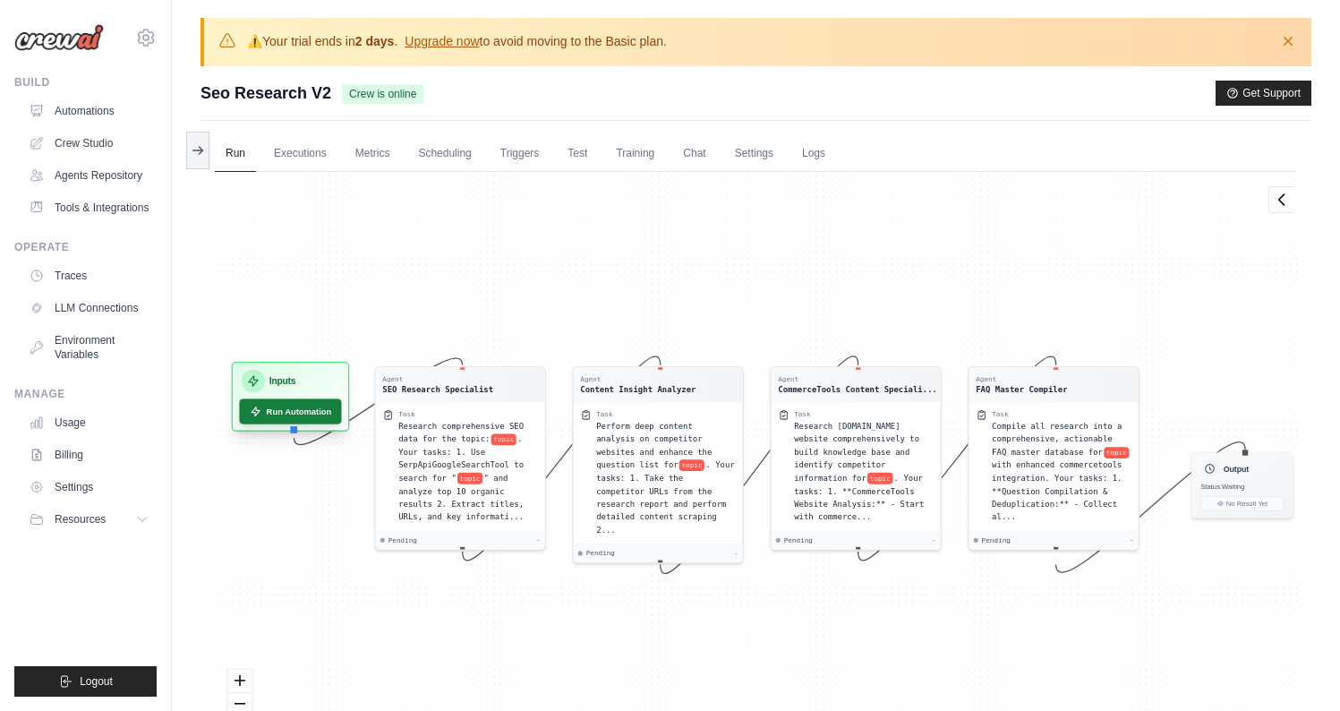
click at [296, 413] on button "Run Automation" at bounding box center [290, 410] width 102 height 25
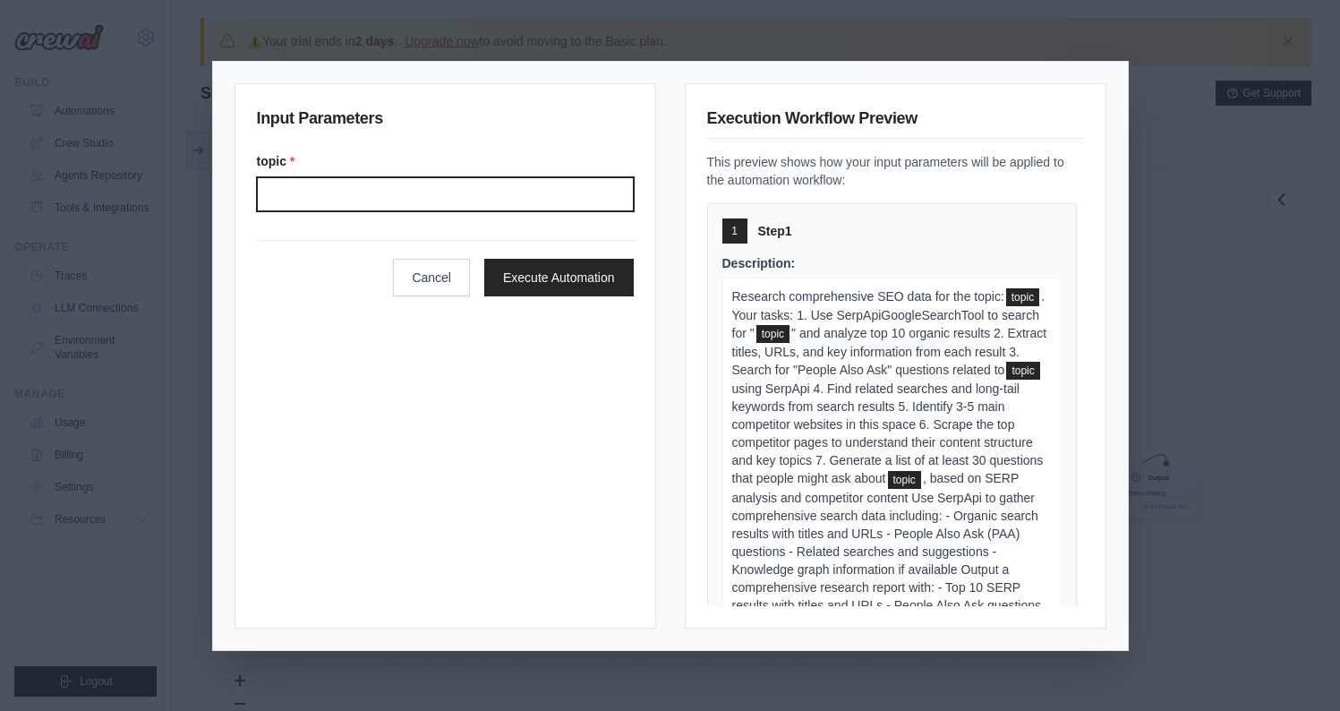
click at [539, 198] on input "Topic" at bounding box center [445, 194] width 377 height 34
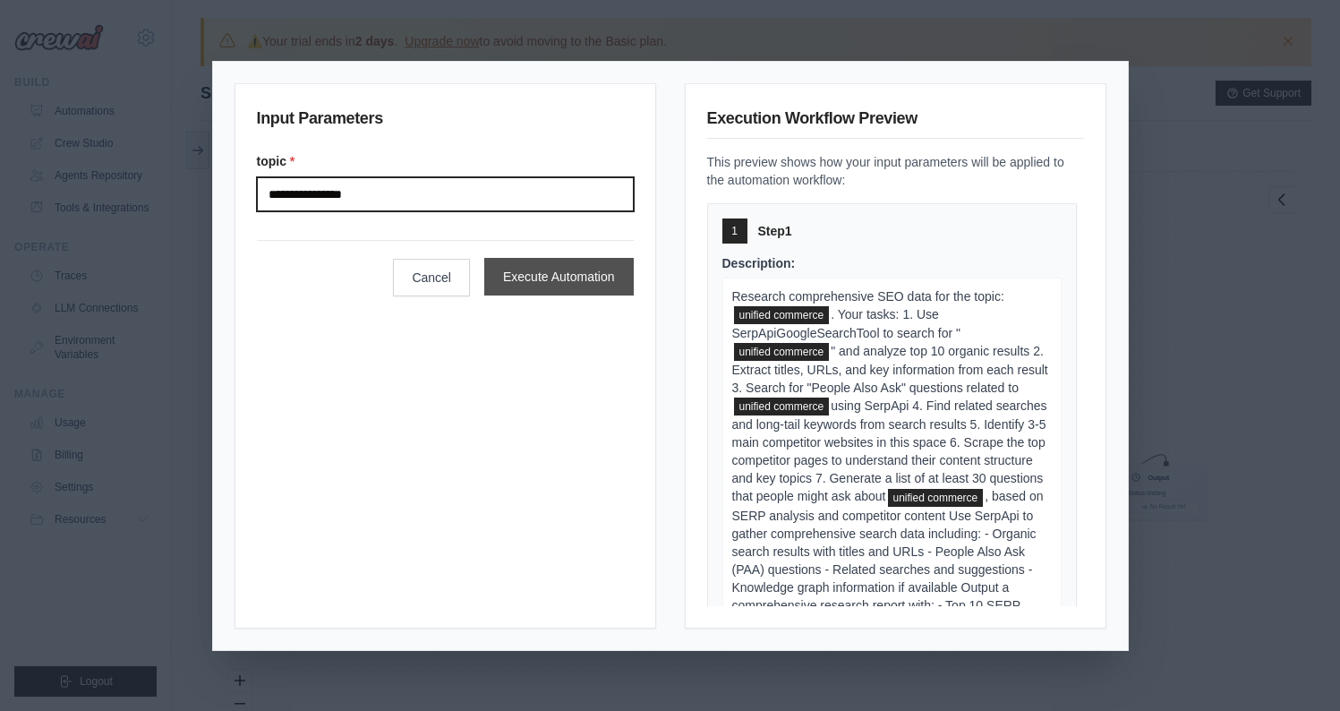
type input "**********"
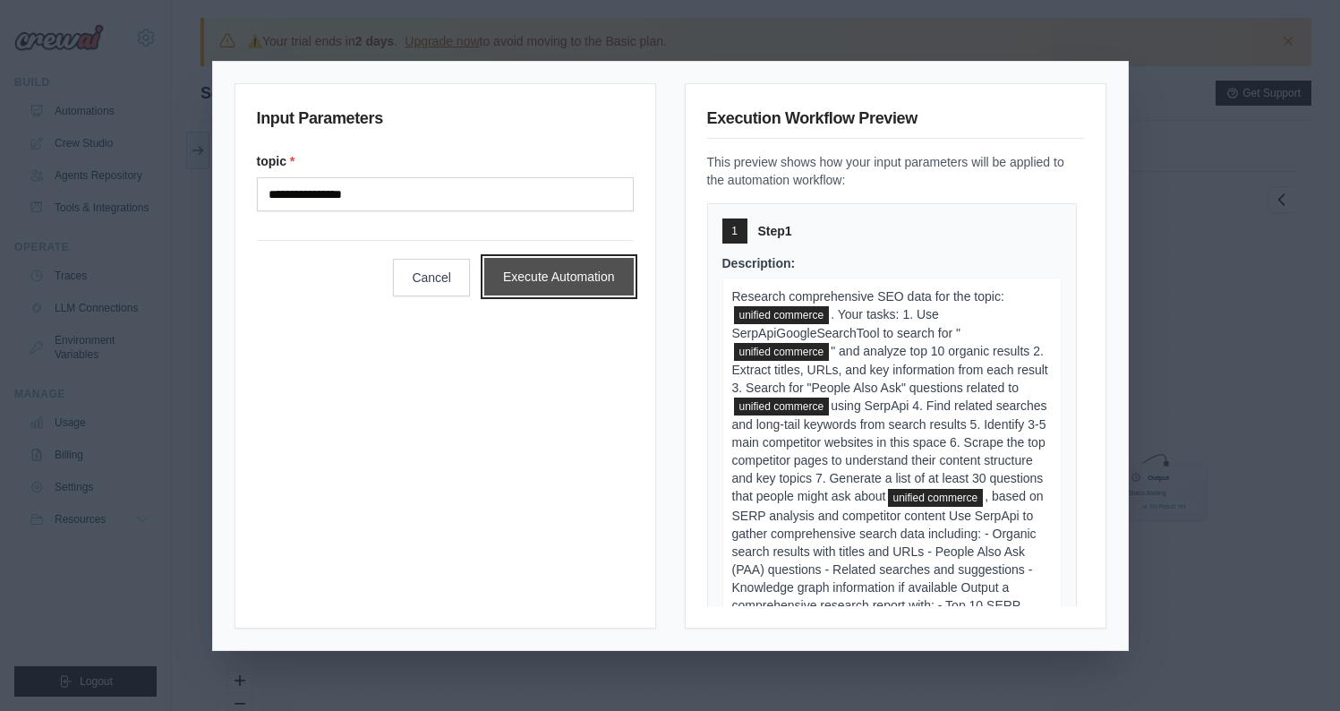
click at [611, 280] on button "Execute Automation" at bounding box center [558, 277] width 149 height 38
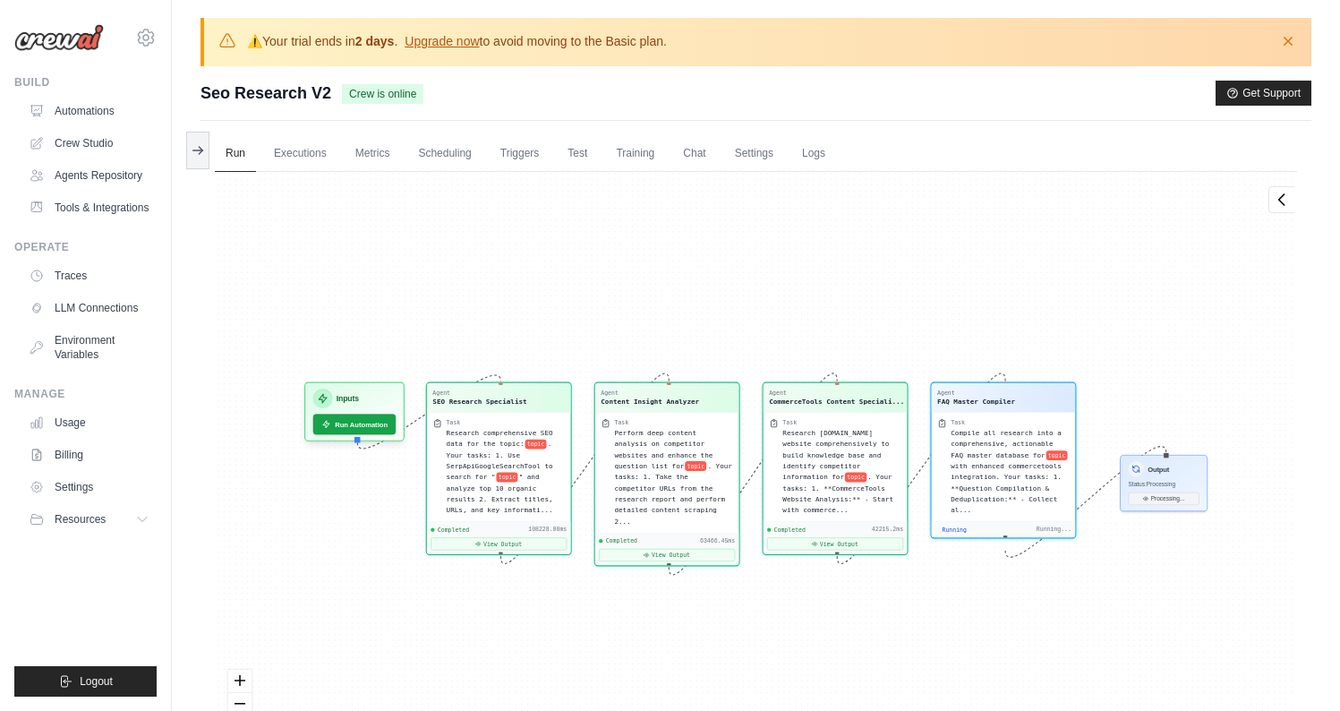
scroll to position [813, 0]
